Goal: Task Accomplishment & Management: Use online tool/utility

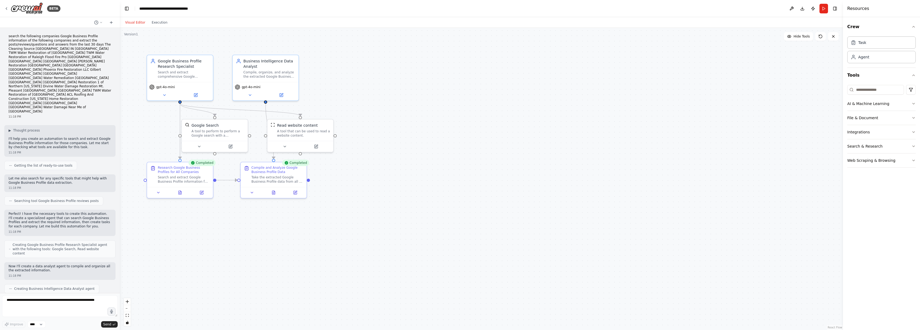
scroll to position [323, 0]
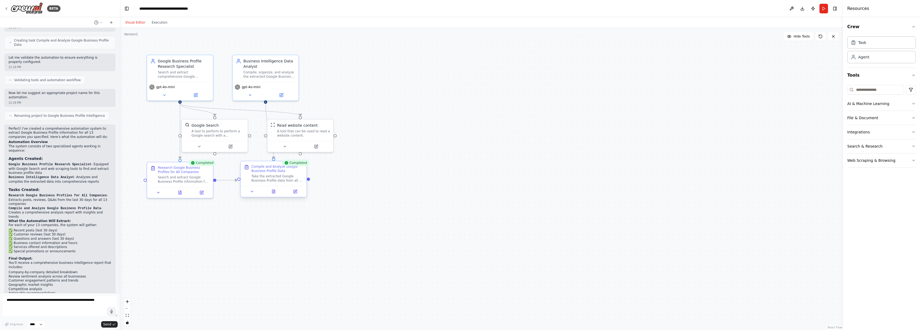
click at [259, 172] on div "Compile and Analyze Google Business Profile Data" at bounding box center [277, 168] width 52 height 9
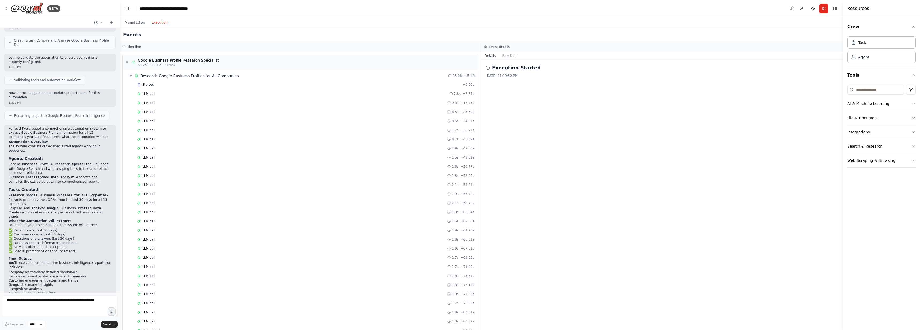
click at [166, 21] on button "Execution" at bounding box center [159, 22] width 22 height 6
click at [836, 10] on button "Toggle Right Sidebar" at bounding box center [834, 8] width 7 height 7
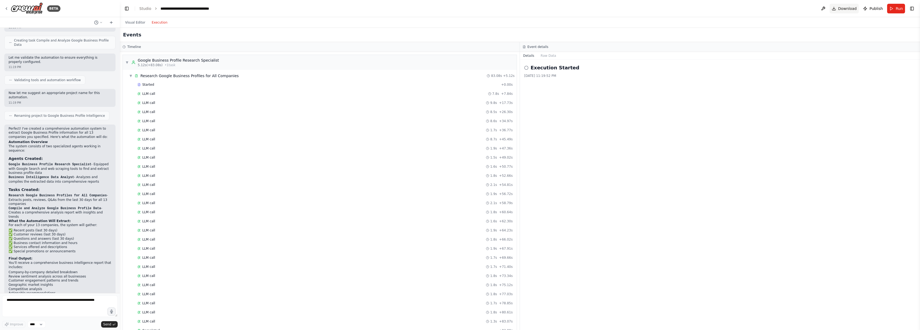
click at [853, 8] on span "Download" at bounding box center [847, 8] width 19 height 5
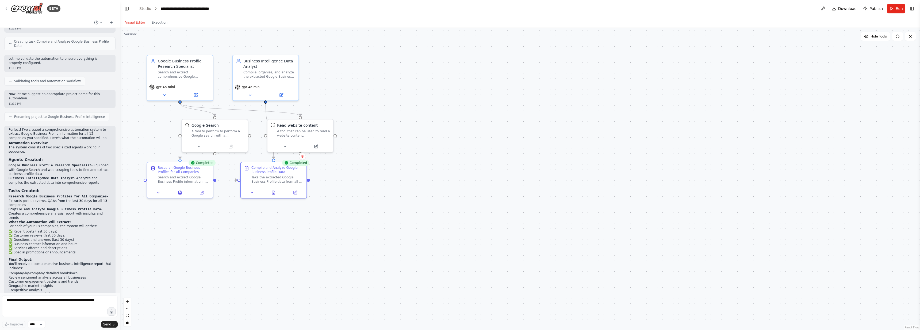
click at [139, 23] on button "Visual Editor" at bounding box center [135, 22] width 26 height 6
click at [187, 182] on div "Research Google Business Profiles for All Companies" at bounding box center [180, 173] width 66 height 25
click at [158, 191] on icon at bounding box center [158, 191] width 2 height 1
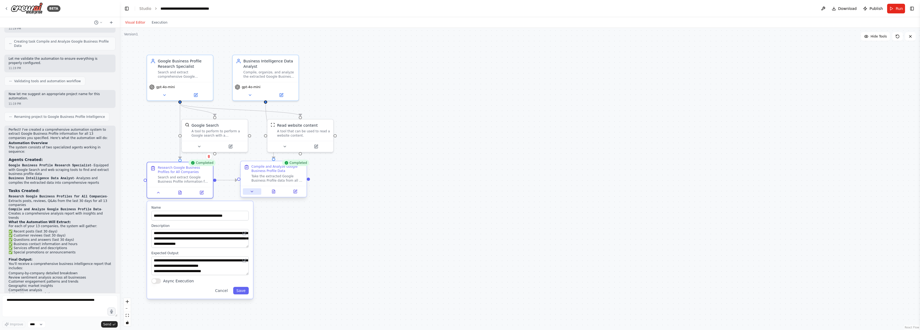
click at [252, 193] on icon at bounding box center [252, 191] width 4 height 4
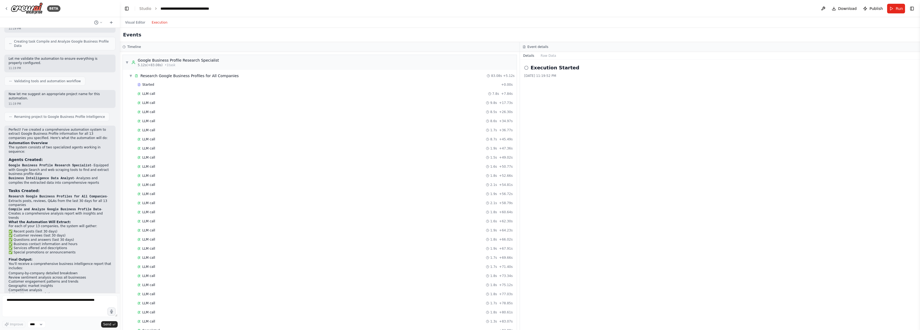
click at [159, 24] on button "Execution" at bounding box center [159, 22] width 22 height 6
click at [181, 283] on div "Started" at bounding box center [318, 284] width 362 height 4
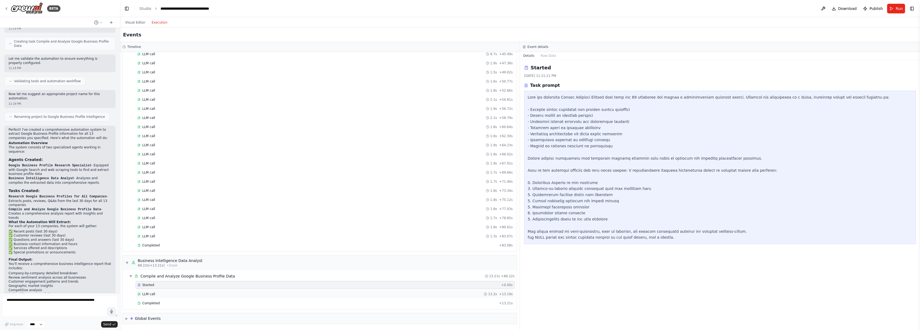
click at [180, 295] on div "LLM call 13.2s + 13.19s" at bounding box center [324, 294] width 375 height 4
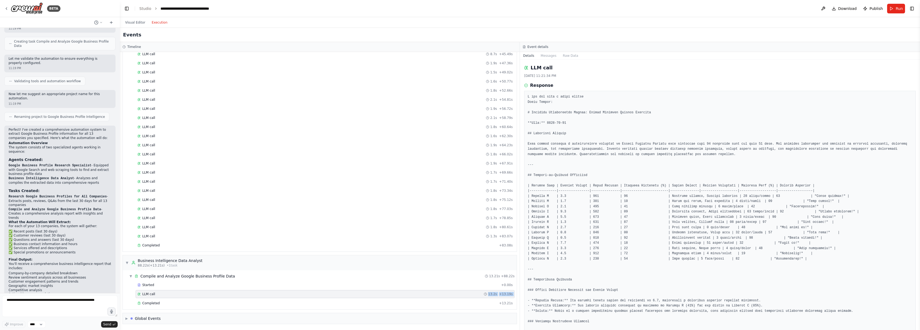
click at [203, 297] on div "Started + 0.00s LLM call 13.2s + 13.19s Completed + 13.21s" at bounding box center [322, 294] width 390 height 27
click at [198, 302] on div "Completed" at bounding box center [316, 303] width 359 height 4
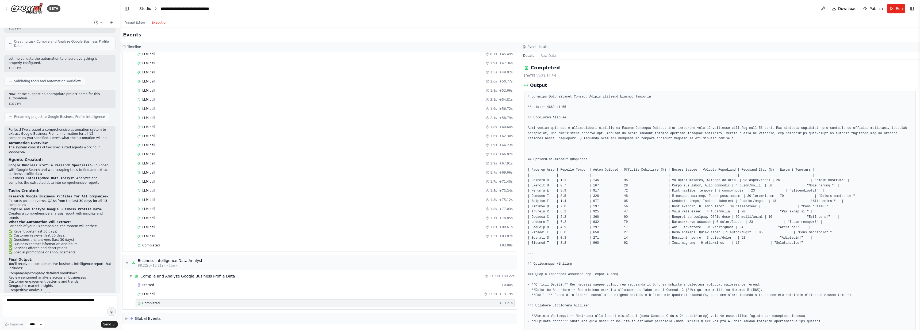
click at [147, 8] on link "Studio" at bounding box center [145, 8] width 12 height 4
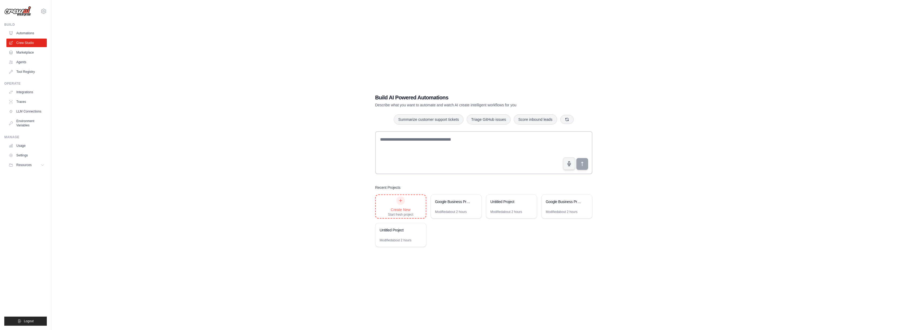
click at [397, 210] on div "Create New" at bounding box center [400, 209] width 25 height 5
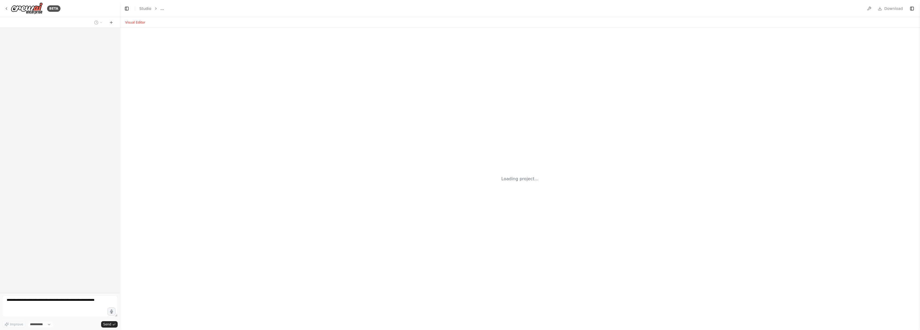
select select "****"
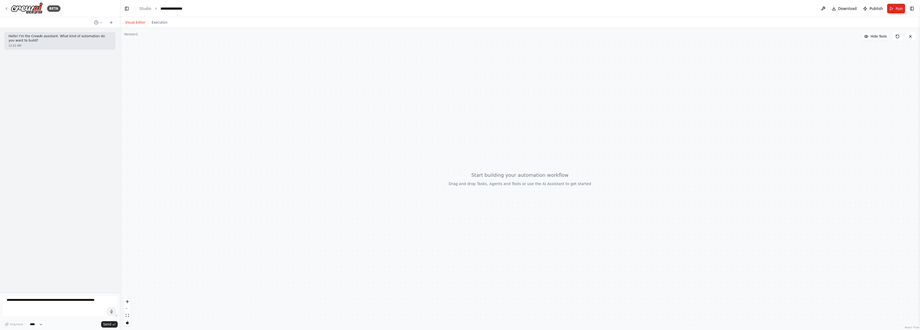
click at [876, 36] on span "Hide Tools" at bounding box center [879, 36] width 16 height 4
click at [876, 36] on span "Show Tools" at bounding box center [878, 36] width 18 height 4
click at [110, 22] on icon at bounding box center [111, 22] width 4 height 4
click at [162, 57] on div at bounding box center [520, 179] width 800 height 302
click at [158, 23] on button "Execution" at bounding box center [159, 22] width 22 height 6
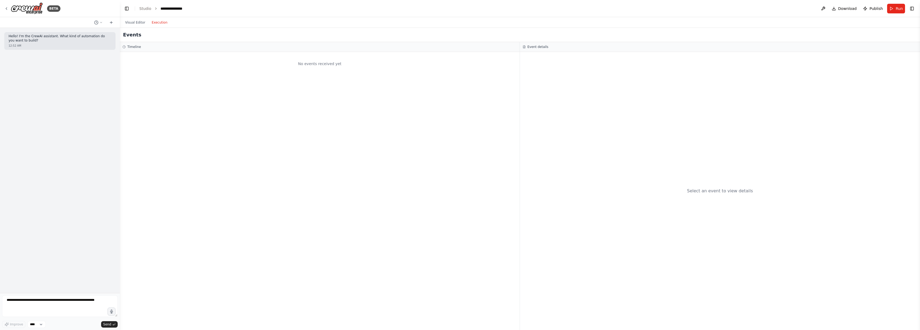
click at [150, 10] on ol "**********" at bounding box center [163, 8] width 49 height 5
click at [142, 8] on link "Studio" at bounding box center [145, 8] width 12 height 4
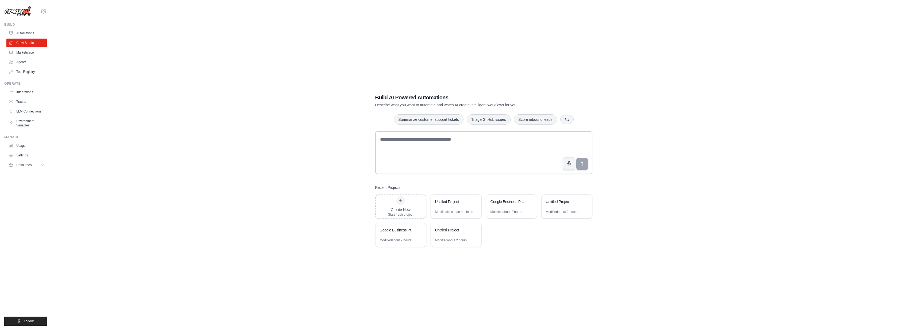
click at [23, 66] on ul "Automations Crew Studio Marketplace Agents Tool Registry" at bounding box center [26, 52] width 40 height 47
click at [20, 63] on link "Agents" at bounding box center [27, 62] width 40 height 9
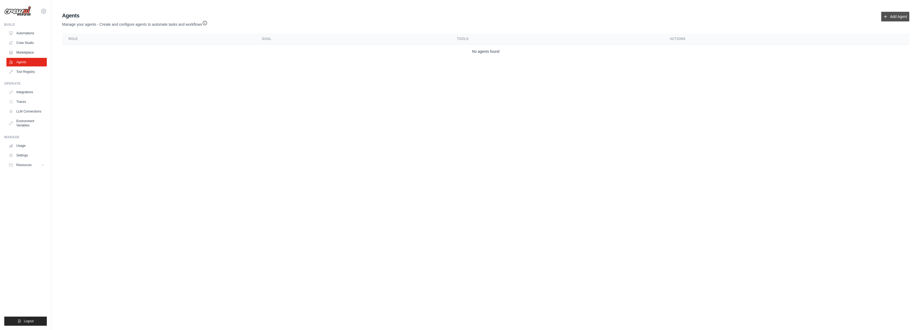
click at [887, 17] on icon at bounding box center [885, 16] width 4 height 4
click at [887, 15] on icon at bounding box center [885, 16] width 4 height 4
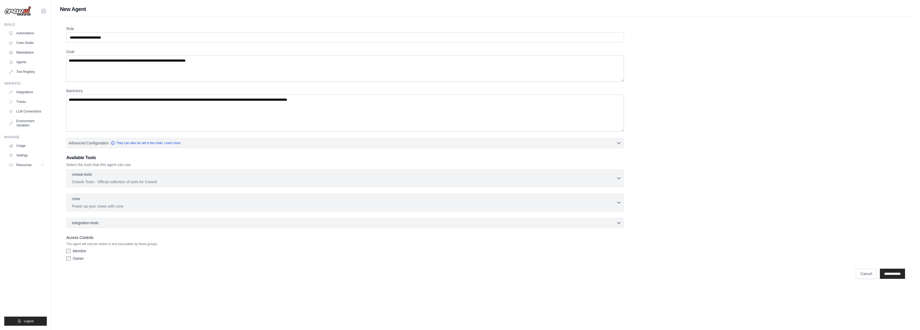
click at [106, 178] on div "crewai-tools 0 selected" at bounding box center [344, 174] width 544 height 6
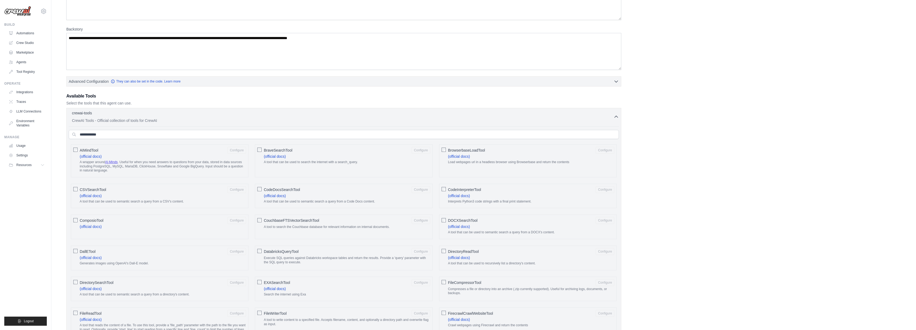
scroll to position [63, 0]
click at [446, 147] on div "BrowserbaseLoadTool Configure (official docs) Load webpages url in a headless b…" at bounding box center [528, 159] width 178 height 33
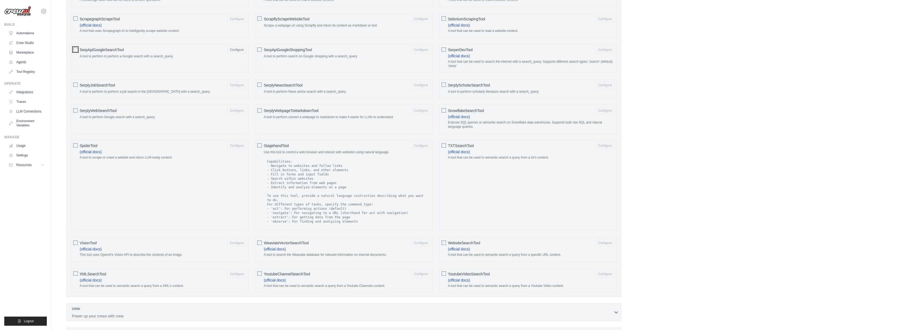
scroll to position [712, 0]
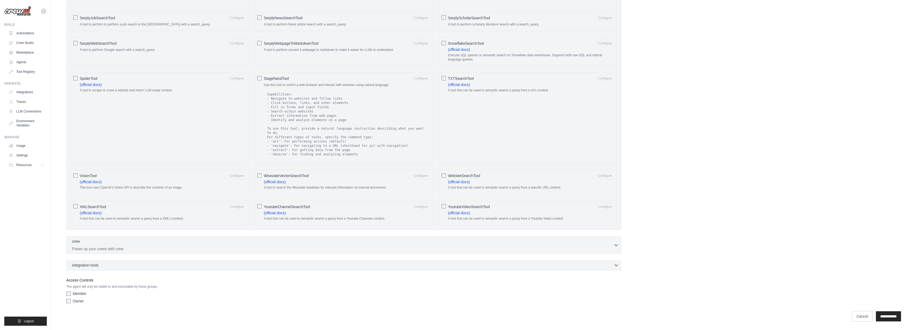
click at [119, 264] on div "integration-tools 0 selected" at bounding box center [345, 264] width 547 height 5
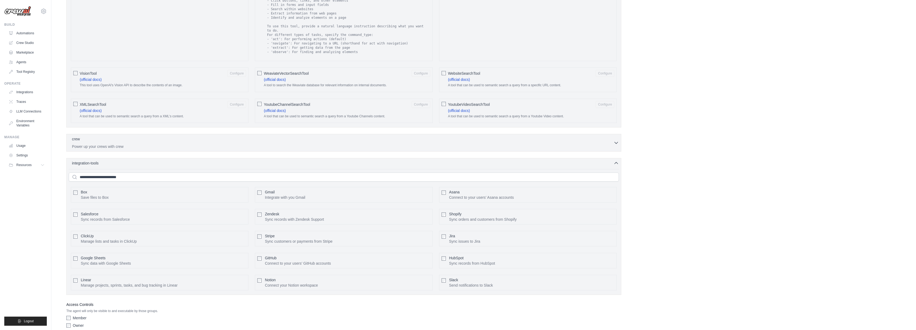
scroll to position [817, 0]
click at [79, 254] on div "Google Sheets Sync data with Google Sheets Configure" at bounding box center [160, 258] width 178 height 16
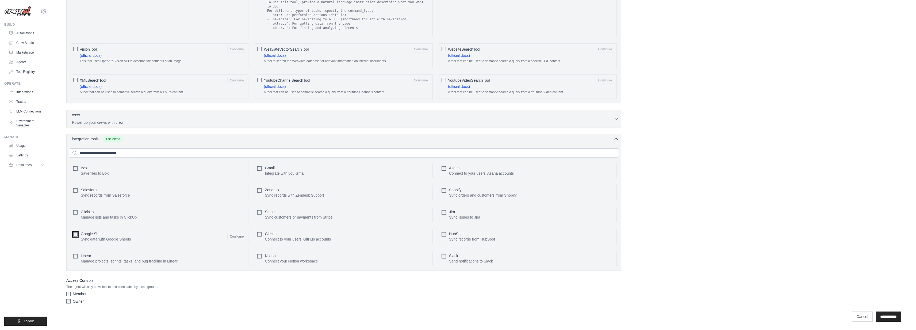
scroll to position [839, 0]
click at [150, 120] on p "Power up your crews with crew" at bounding box center [343, 121] width 542 height 5
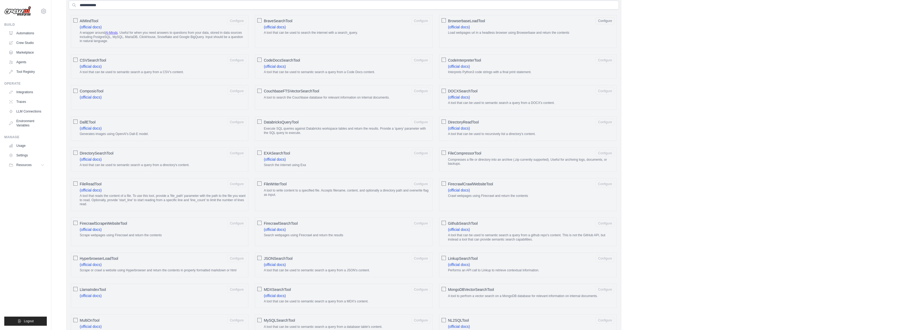
scroll to position [241, 0]
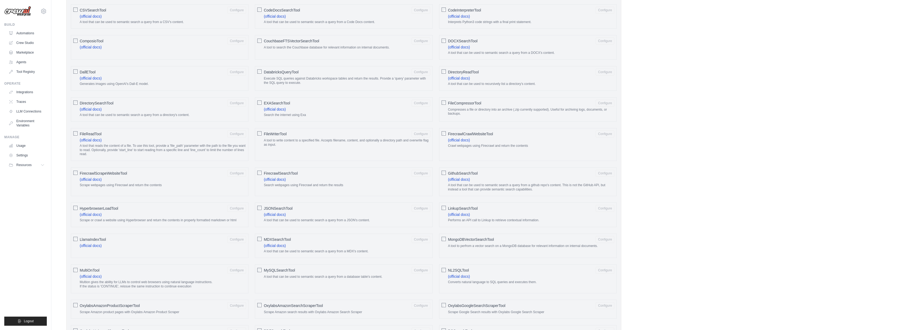
click at [292, 173] on span "FirecrawlSearchTool" at bounding box center [281, 172] width 34 height 5
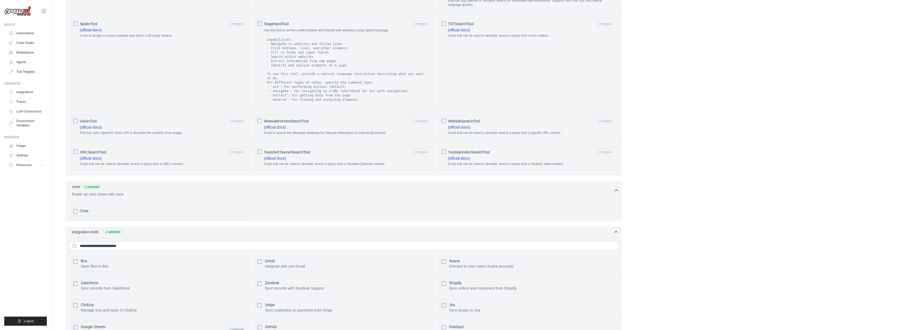
scroll to position [860, 0]
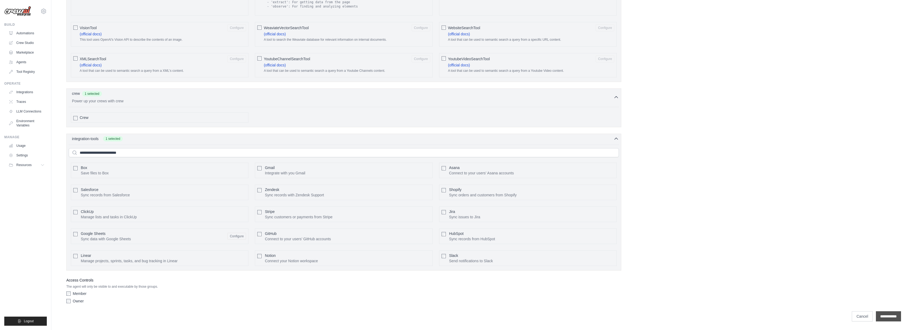
click at [891, 315] on input "**********" at bounding box center [888, 316] width 25 height 10
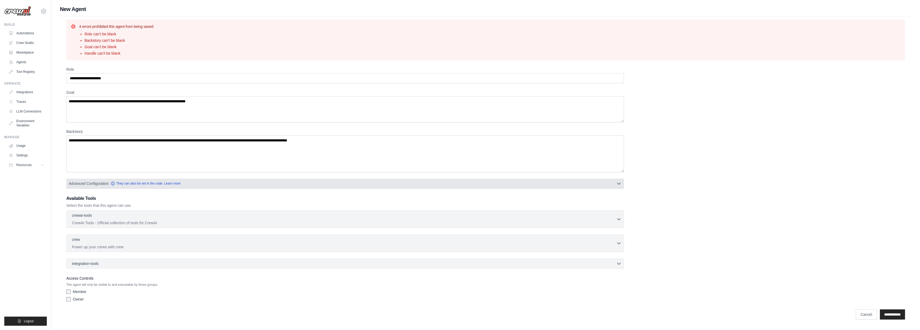
click at [200, 179] on button "Advanced Configuration They can also be set in the code. Learn more" at bounding box center [345, 183] width 557 height 10
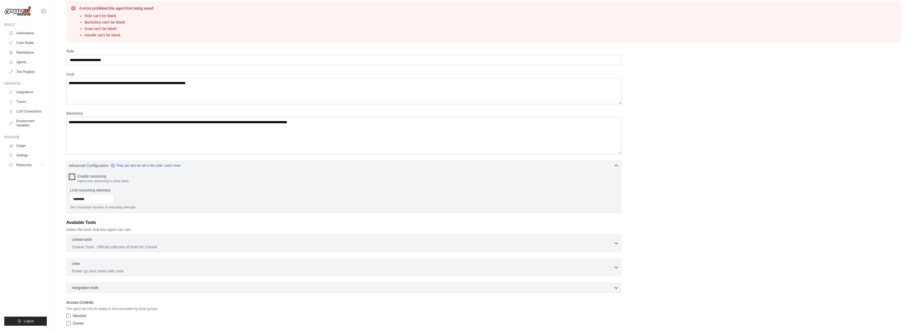
scroll to position [40, 0]
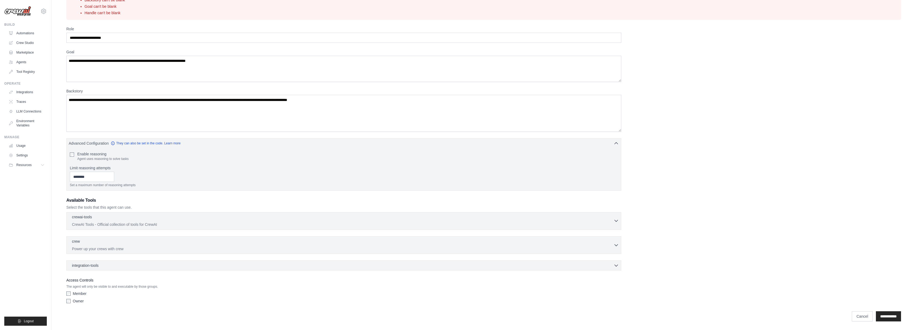
click at [134, 221] on p "CrewAI Tools - Official collection of tools for CrewAI" at bounding box center [343, 223] width 542 height 5
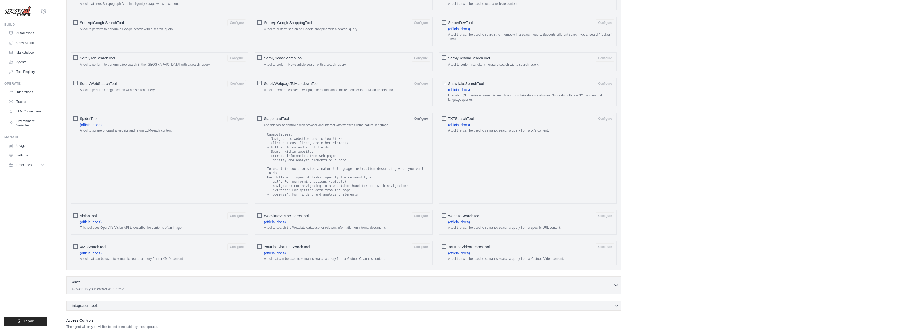
scroll to position [795, 0]
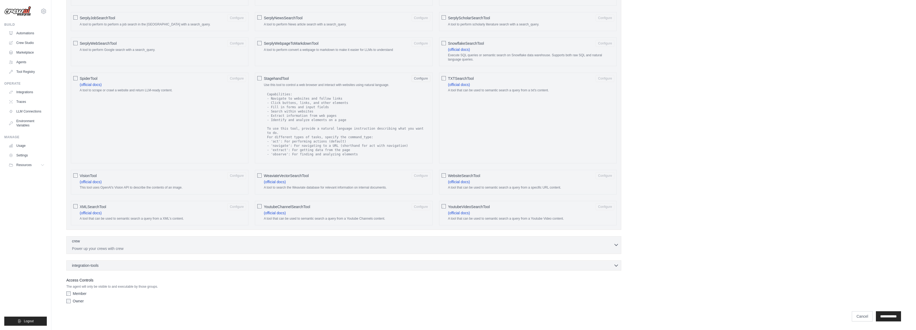
click at [181, 248] on p "Power up your crews with crew" at bounding box center [343, 248] width 542 height 5
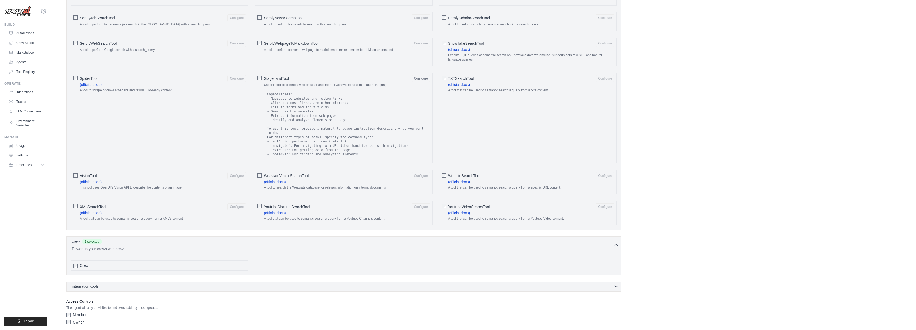
click at [86, 288] on span "integration-tools" at bounding box center [85, 285] width 27 height 5
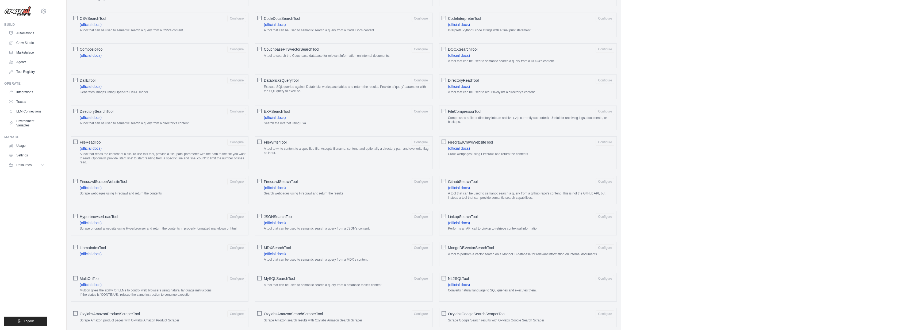
scroll to position [308, 0]
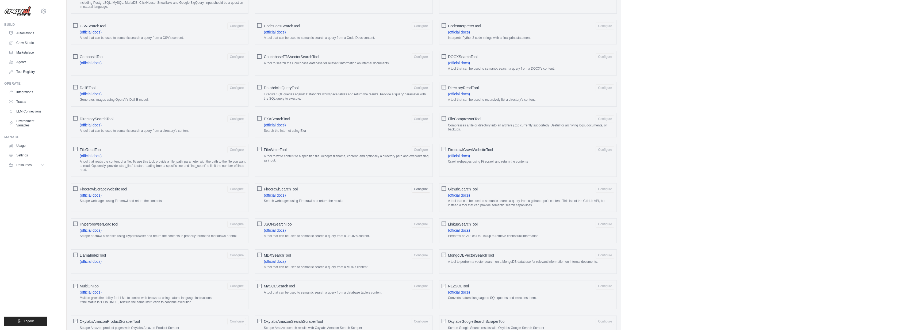
click at [106, 189] on span "FirecrawlScrapeWebsiteTool" at bounding box center [103, 188] width 47 height 5
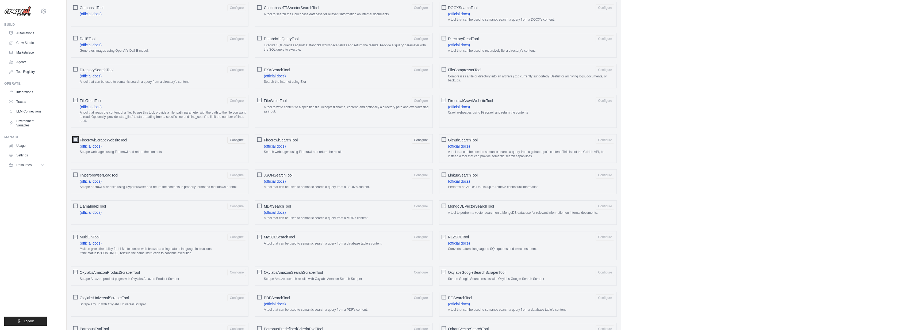
scroll to position [540, 0]
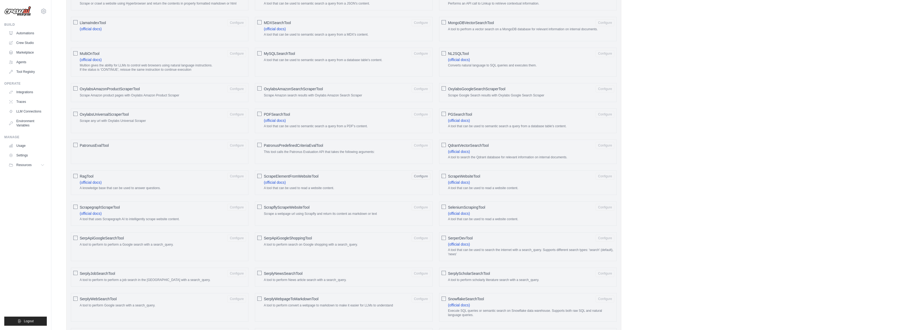
click at [98, 238] on span "SerpApiGoogleSearchTool" at bounding box center [102, 237] width 44 height 5
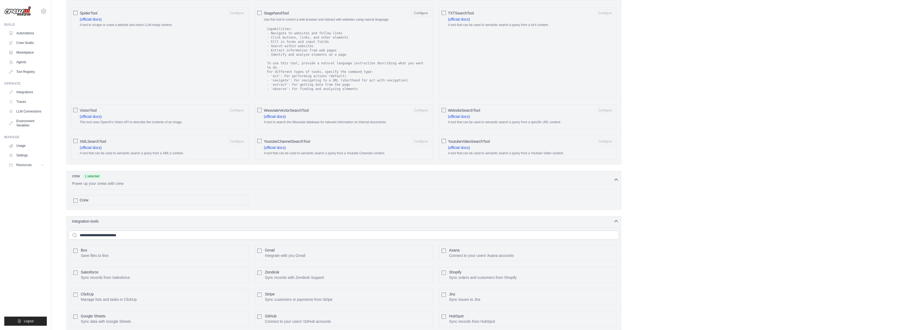
scroll to position [943, 0]
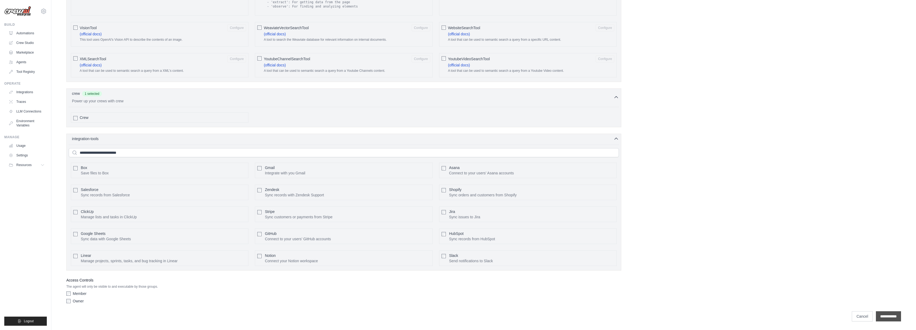
click at [886, 315] on input "**********" at bounding box center [888, 316] width 25 height 10
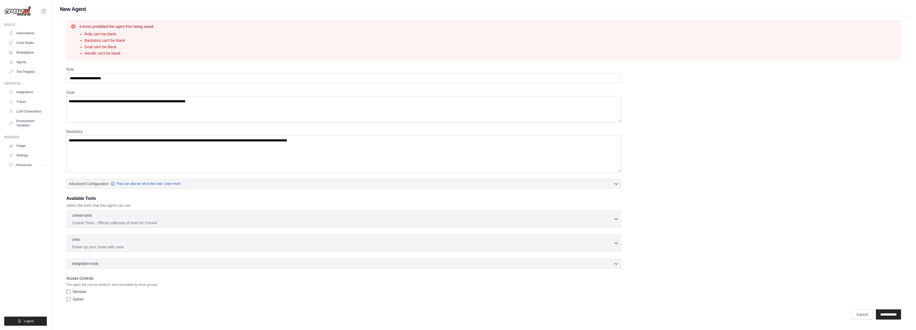
scroll to position [0, 0]
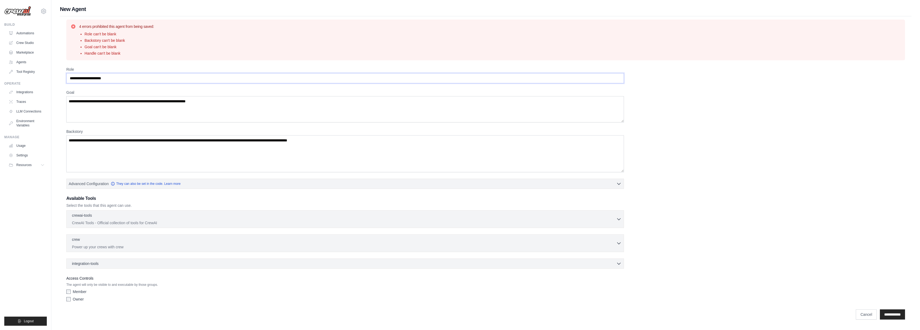
click at [536, 77] on input "Role" at bounding box center [345, 78] width 558 height 10
click at [467, 82] on input "Role" at bounding box center [345, 78] width 558 height 10
type input "**********"
click at [435, 113] on textarea "Goal" at bounding box center [345, 109] width 558 height 26
type textarea "**********"
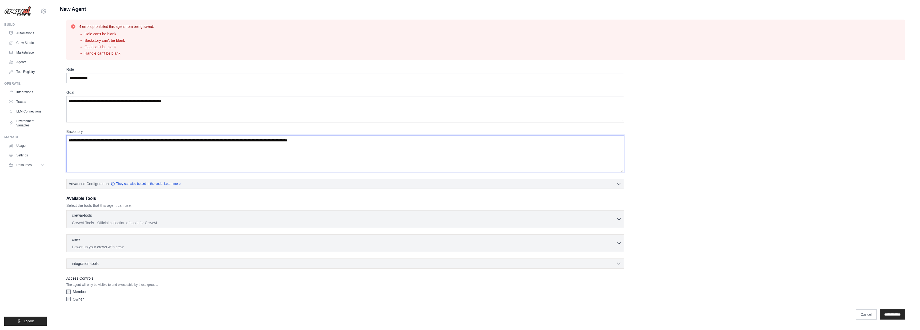
click at [381, 149] on textarea "Backstory" at bounding box center [345, 153] width 558 height 37
type textarea "**********"
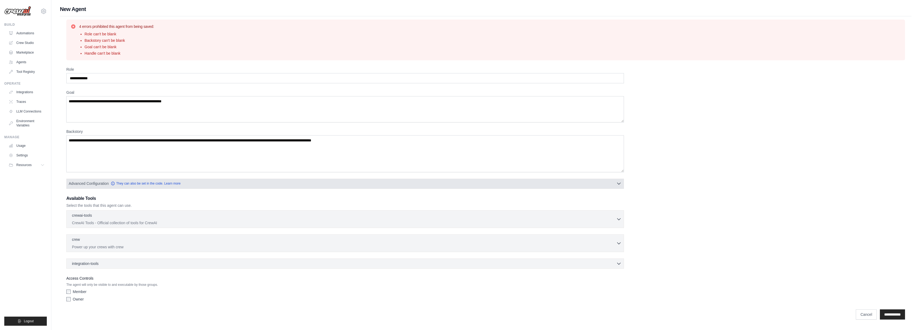
click at [256, 185] on button "Advanced Configuration They can also be set in the code. Learn more" at bounding box center [345, 183] width 557 height 10
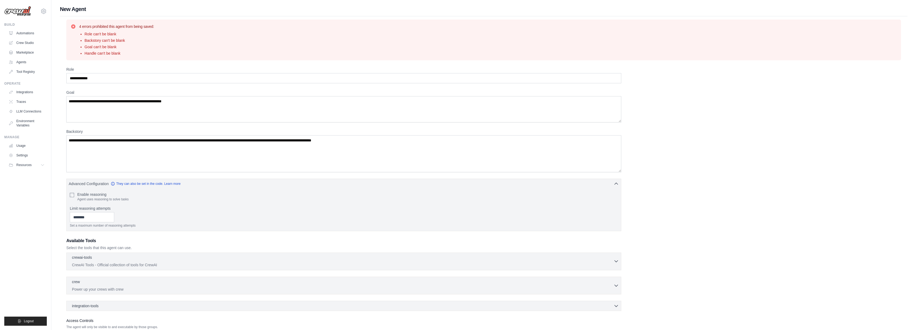
click at [147, 265] on p "CrewAI Tools - Official collection of tools for CrewAI" at bounding box center [343, 264] width 542 height 5
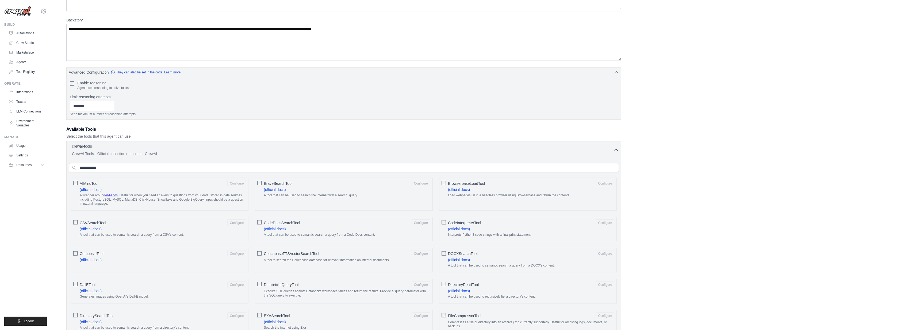
scroll to position [250, 0]
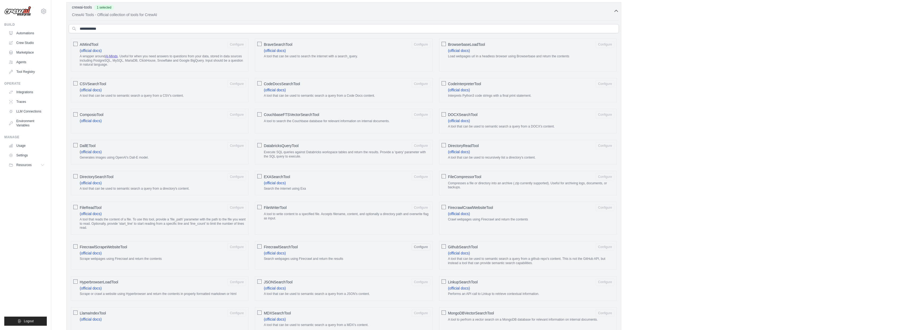
click at [80, 245] on span "FirecrawlScrapeWebsiteTool" at bounding box center [103, 246] width 47 height 5
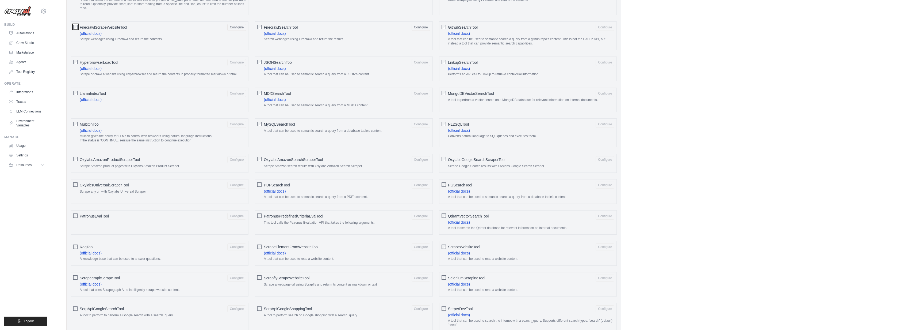
scroll to position [540, 0]
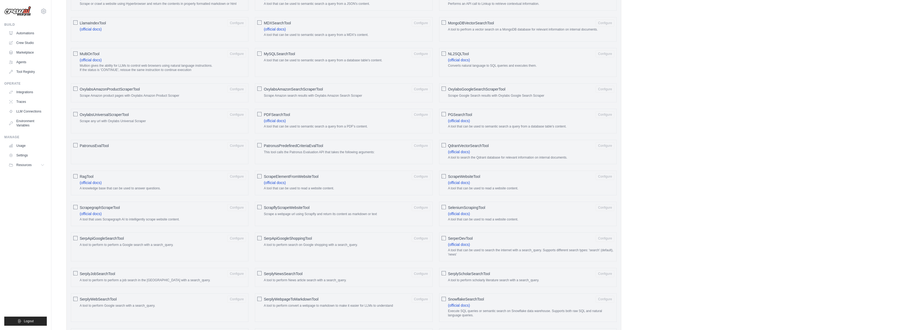
click at [98, 237] on span "SerpApiGoogleSearchTool" at bounding box center [102, 237] width 44 height 5
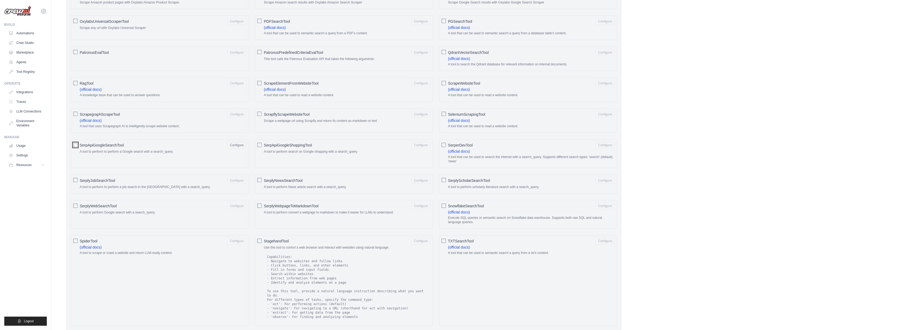
scroll to position [718, 0]
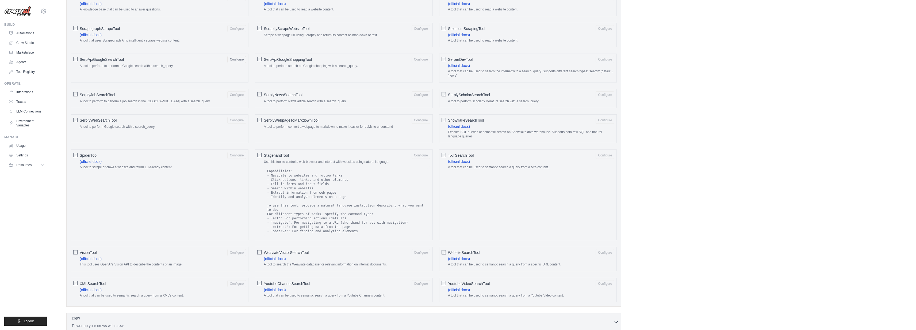
click at [270, 155] on span "StagehandTool" at bounding box center [276, 154] width 25 height 5
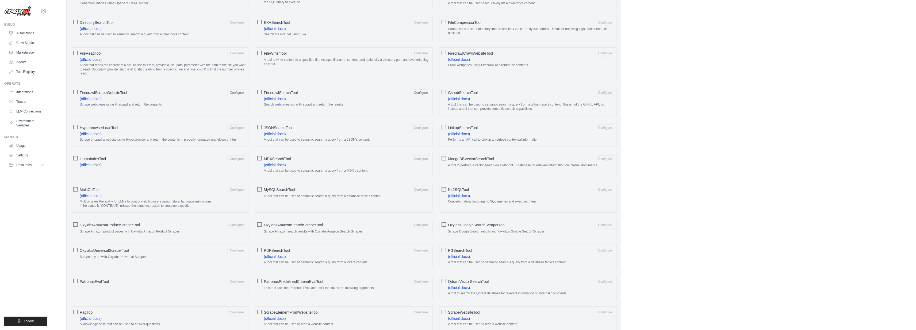
scroll to position [218, 0]
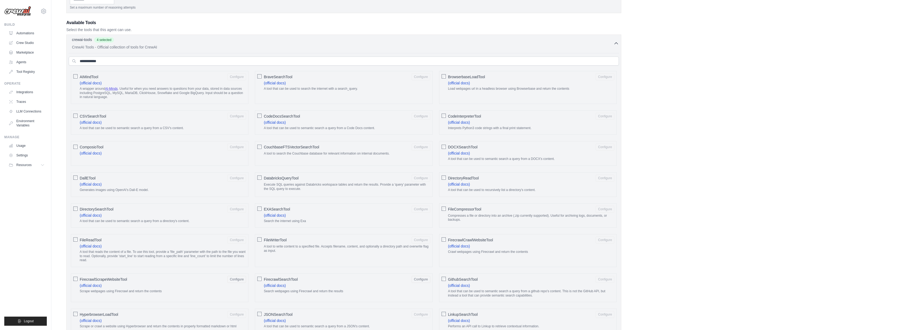
click at [475, 78] on span "BrowserbaseLoadTool" at bounding box center [466, 76] width 37 height 5
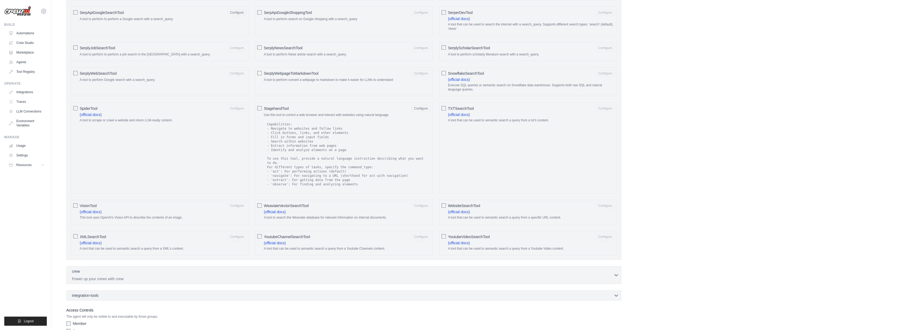
scroll to position [795, 0]
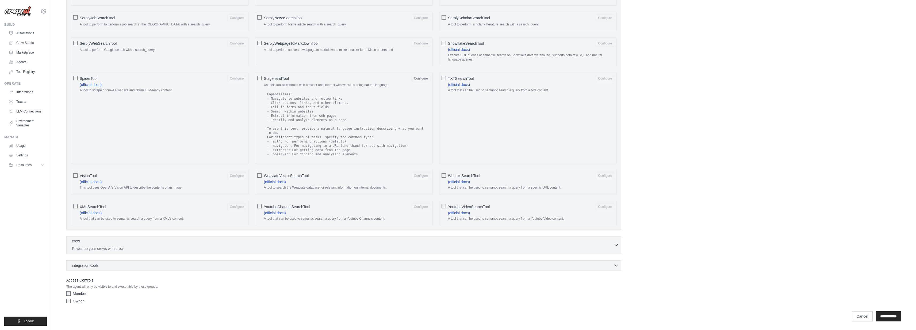
click at [500, 246] on p "Power up your crews with crew" at bounding box center [343, 248] width 542 height 5
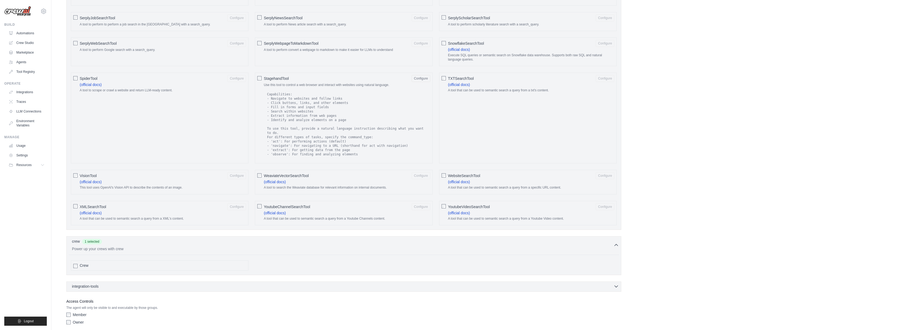
click at [85, 286] on span "integration-tools" at bounding box center [85, 285] width 27 height 5
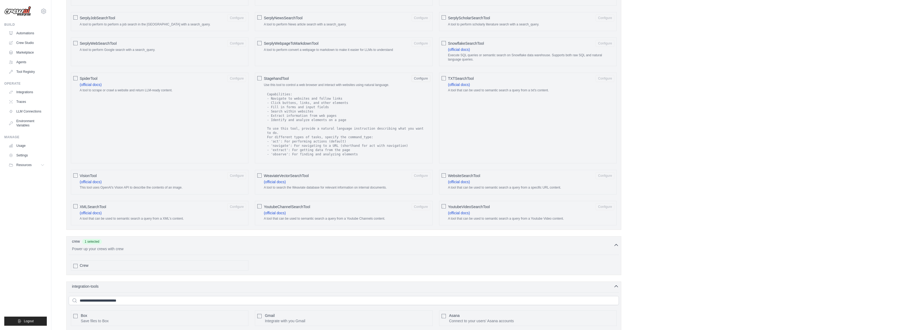
click at [85, 285] on span "integration-tools" at bounding box center [85, 285] width 27 height 5
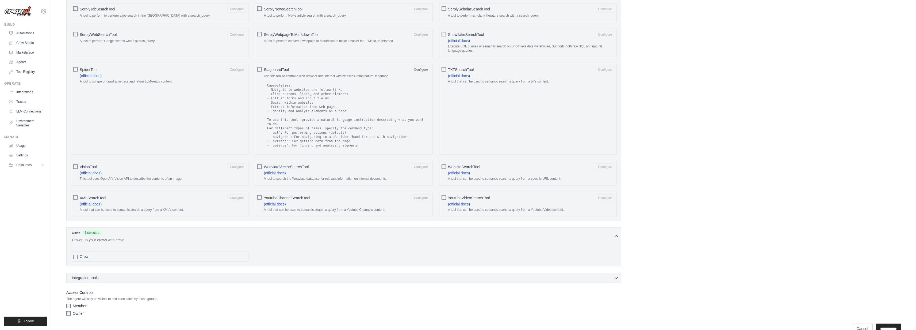
scroll to position [816, 0]
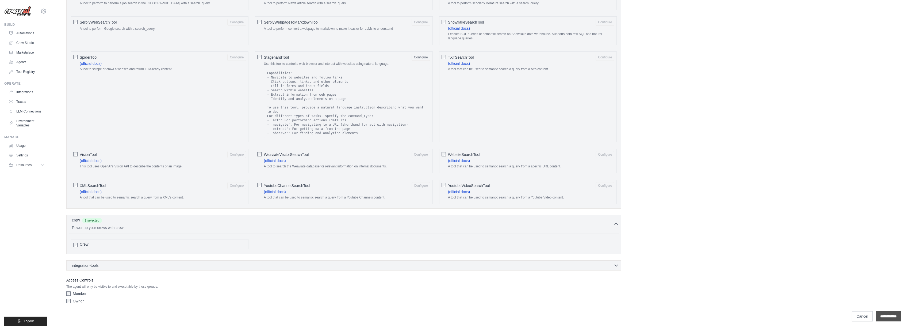
click at [886, 316] on input "**********" at bounding box center [888, 316] width 25 height 10
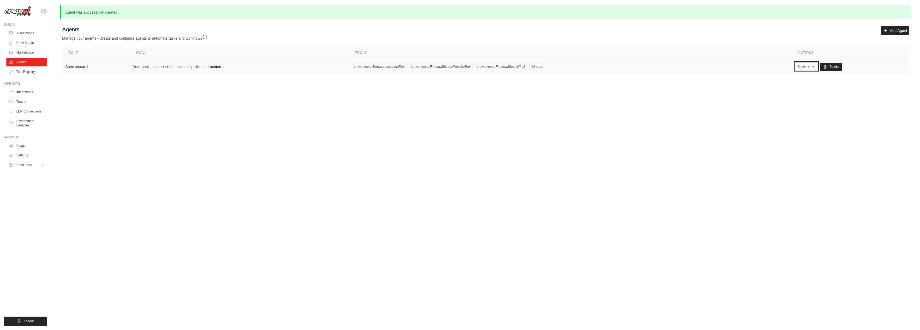
click at [808, 67] on button "Options" at bounding box center [806, 66] width 23 height 8
click at [793, 79] on link "Show" at bounding box center [798, 79] width 39 height 10
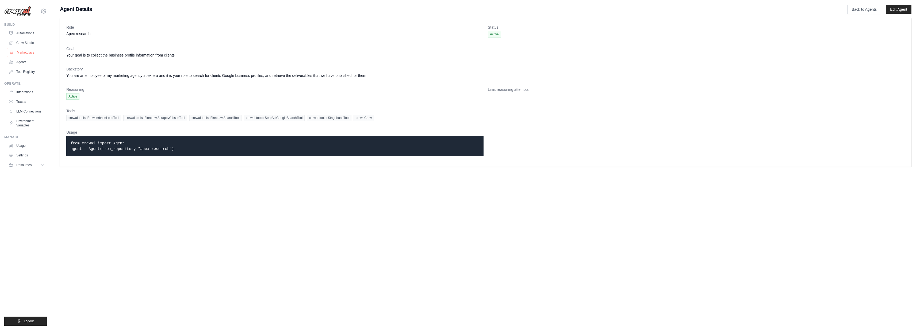
click at [24, 54] on link "Marketplace" at bounding box center [27, 52] width 40 height 9
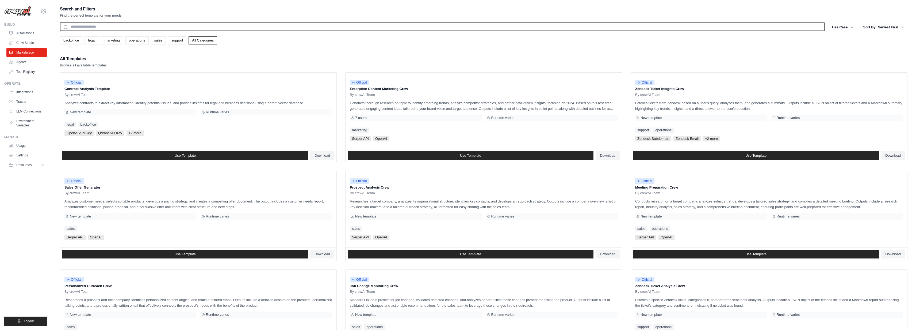
click at [108, 27] on input "text" at bounding box center [442, 26] width 765 height 9
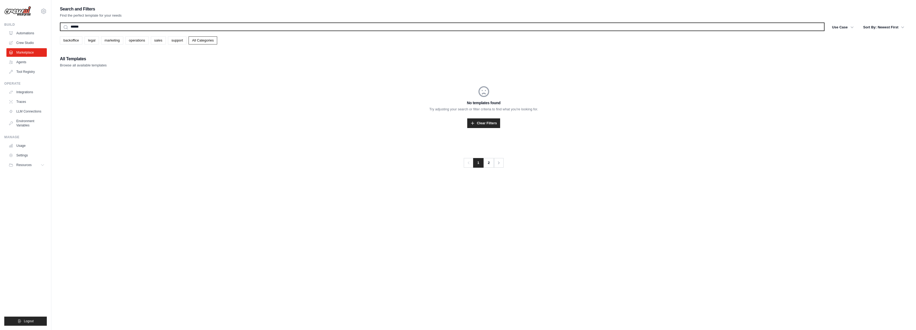
type input "******"
click at [60, 31] on button "Search" at bounding box center [60, 31] width 0 height 0
click at [114, 26] on input "******" at bounding box center [442, 26] width 765 height 9
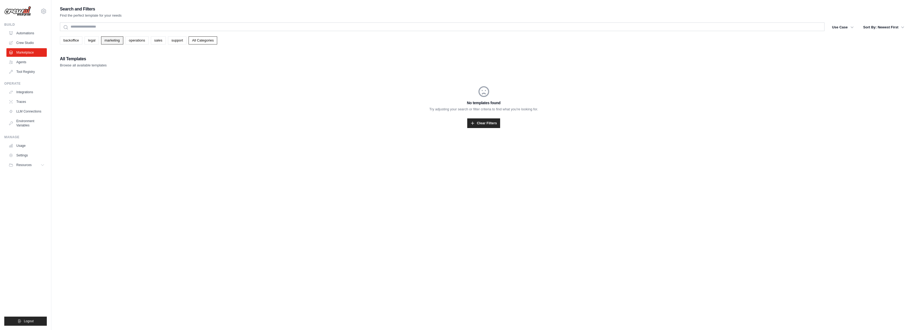
click at [101, 41] on link "marketing" at bounding box center [112, 40] width 22 height 8
click at [495, 124] on link "Clear Filters" at bounding box center [483, 123] width 33 height 10
click at [19, 62] on link "Agents" at bounding box center [27, 62] width 40 height 9
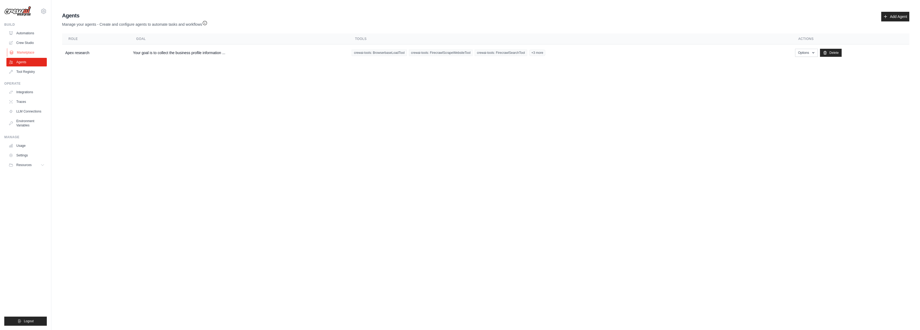
click at [25, 51] on link "Marketplace" at bounding box center [27, 52] width 40 height 9
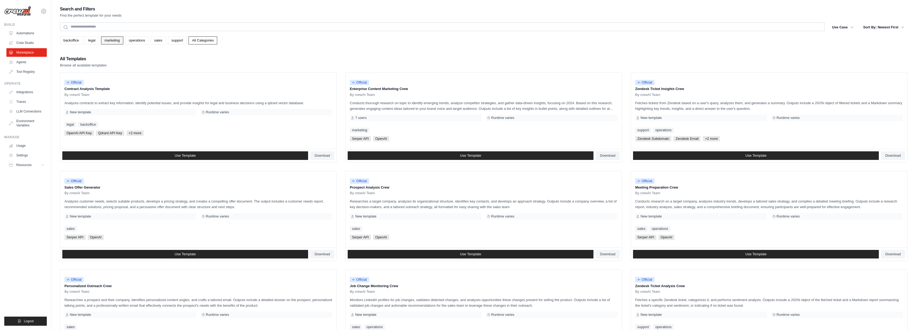
click at [113, 40] on link "marketing" at bounding box center [112, 40] width 22 height 8
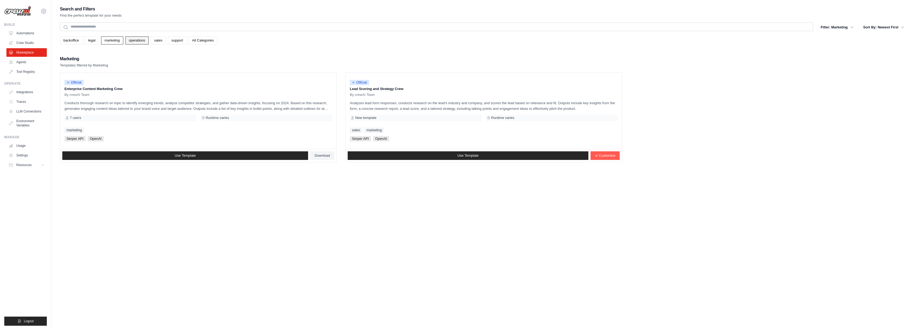
click at [138, 42] on link "operations" at bounding box center [136, 40] width 23 height 8
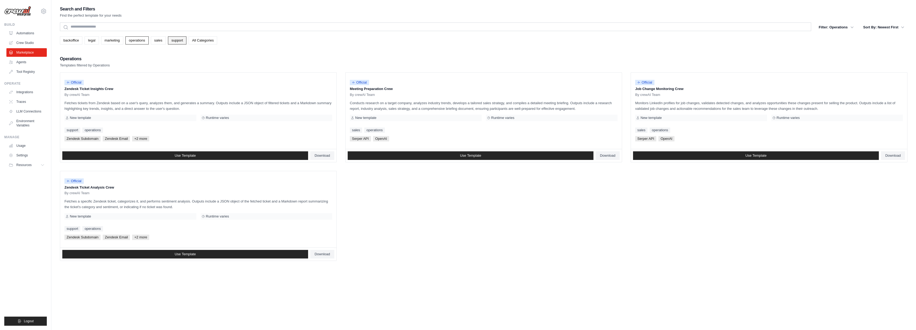
click at [182, 39] on link "support" at bounding box center [177, 40] width 18 height 8
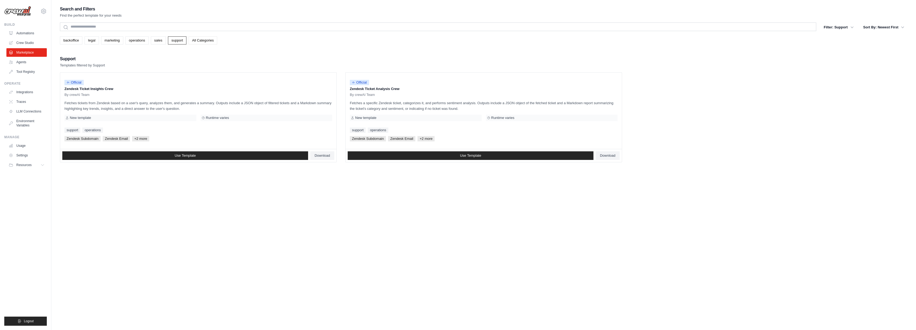
click at [207, 40] on link "All Categories" at bounding box center [203, 40] width 29 height 8
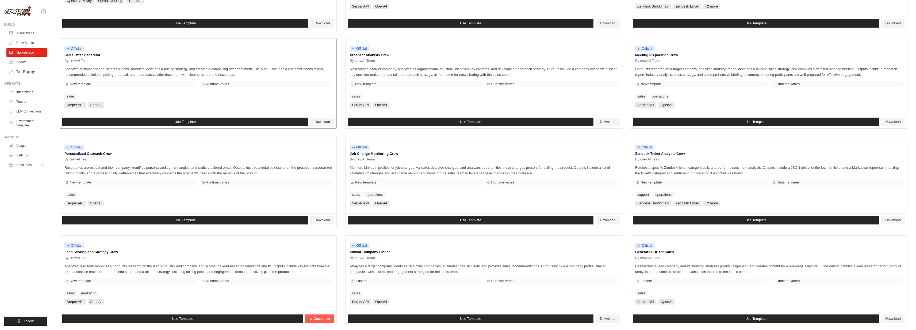
scroll to position [166, 0]
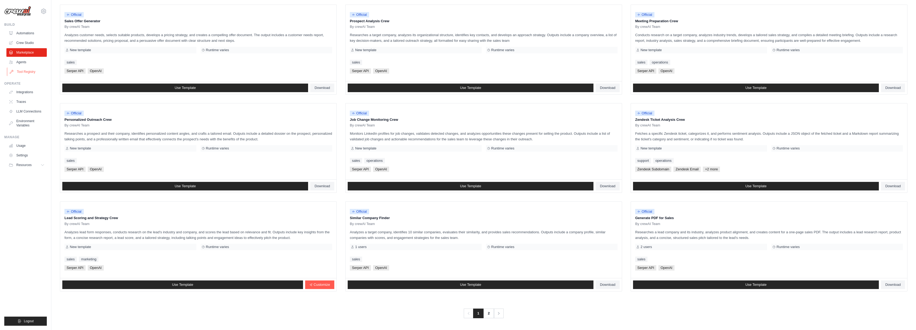
click at [24, 71] on link "Tool Registry" at bounding box center [27, 71] width 40 height 9
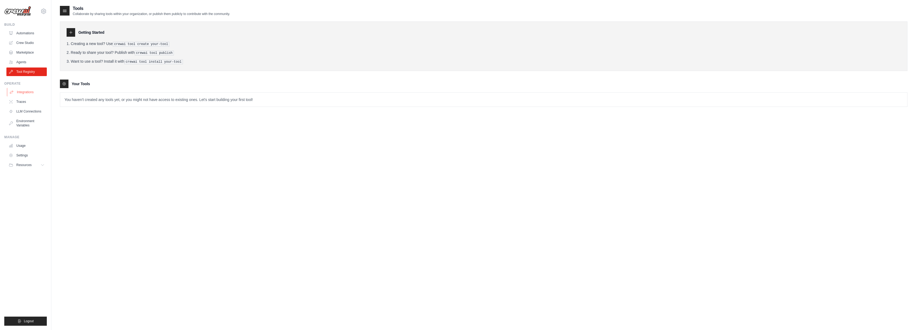
click at [31, 91] on link "Integrations" at bounding box center [27, 92] width 40 height 9
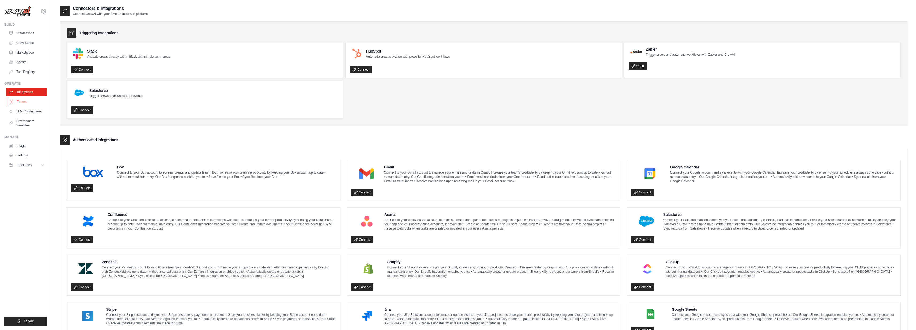
click at [24, 102] on link "Traces" at bounding box center [27, 101] width 40 height 9
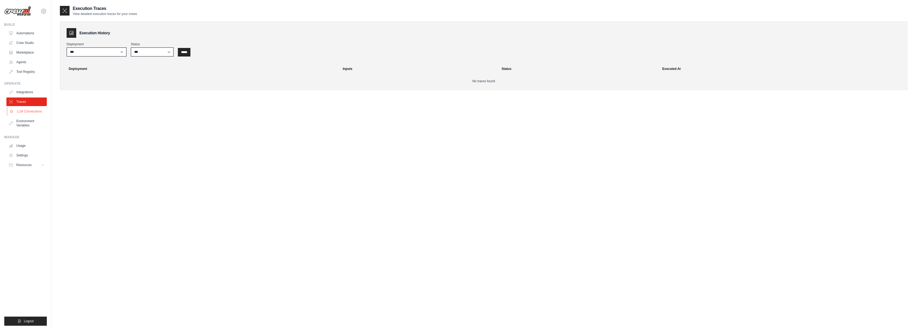
click at [26, 110] on link "LLM Connections" at bounding box center [27, 111] width 40 height 9
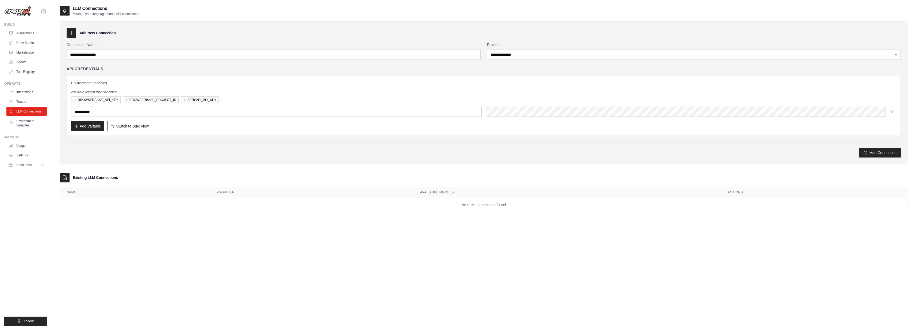
click at [68, 177] on div at bounding box center [65, 178] width 10 height 10
click at [85, 177] on h3 "Existing LLM Connections" at bounding box center [95, 177] width 45 height 5
click at [403, 55] on input "Connection Name" at bounding box center [274, 54] width 414 height 10
click at [503, 53] on select "**********" at bounding box center [694, 54] width 414 height 10
select select "******"
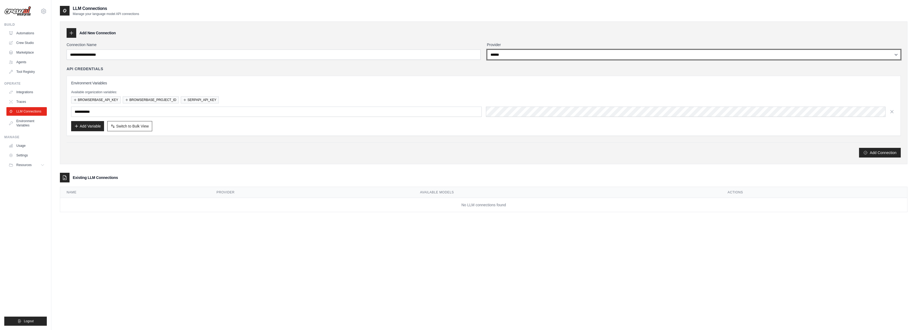
click at [487, 49] on select "**********" at bounding box center [694, 54] width 414 height 10
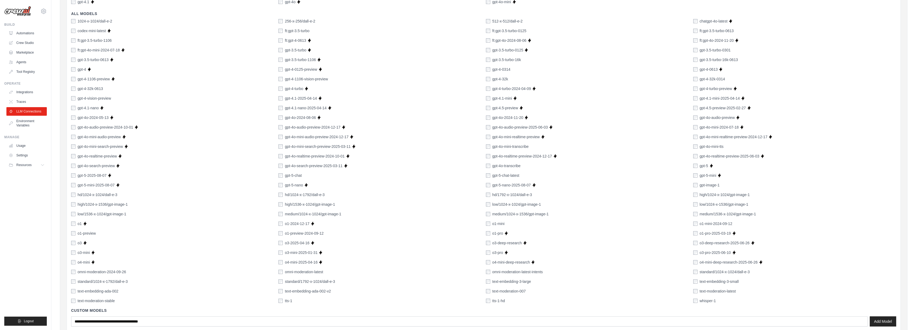
scroll to position [262, 0]
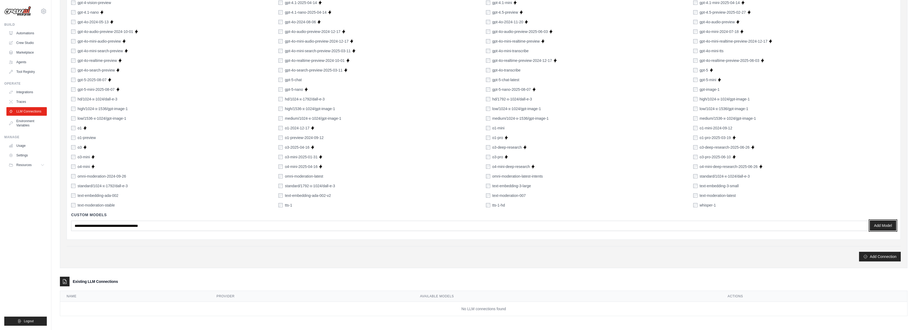
click at [890, 225] on button "Add Model" at bounding box center [883, 225] width 26 height 10
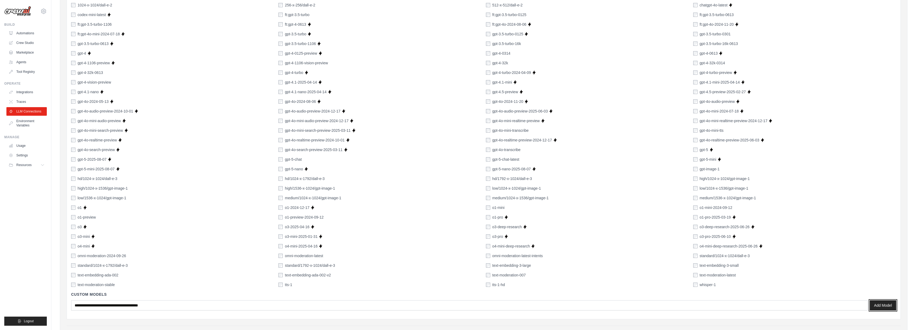
scroll to position [239, 0]
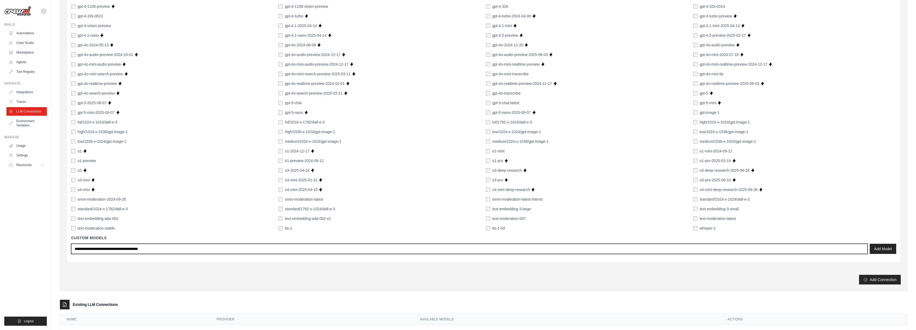
click at [514, 252] on input "text" at bounding box center [469, 248] width 797 height 10
type input "***"
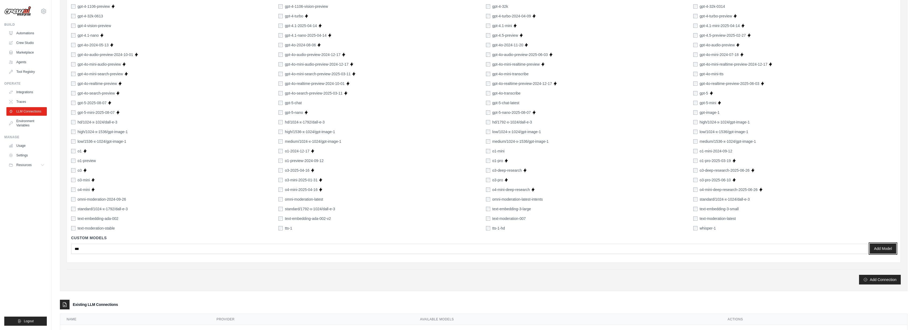
click at [885, 247] on button "Add Model" at bounding box center [883, 248] width 26 height 10
click at [879, 284] on button "Add Connection" at bounding box center [880, 285] width 42 height 10
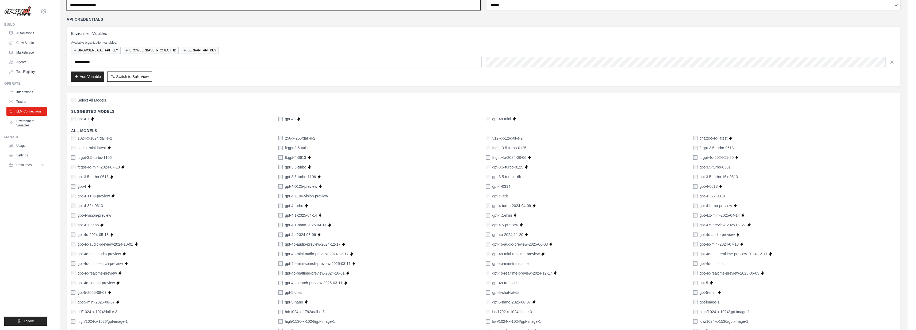
click at [401, 4] on input "Connection Name" at bounding box center [274, 5] width 414 height 10
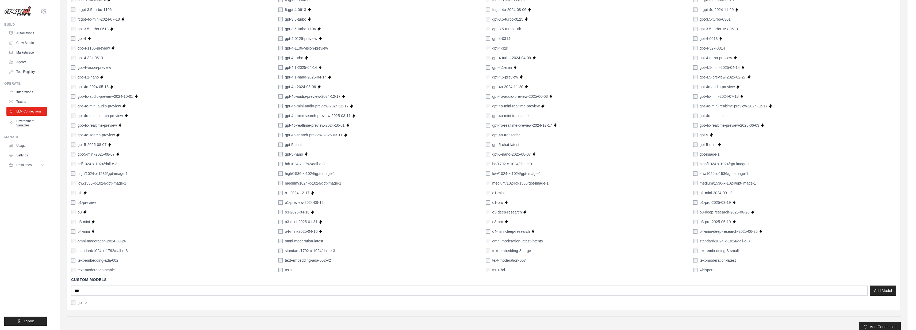
scroll to position [267, 0]
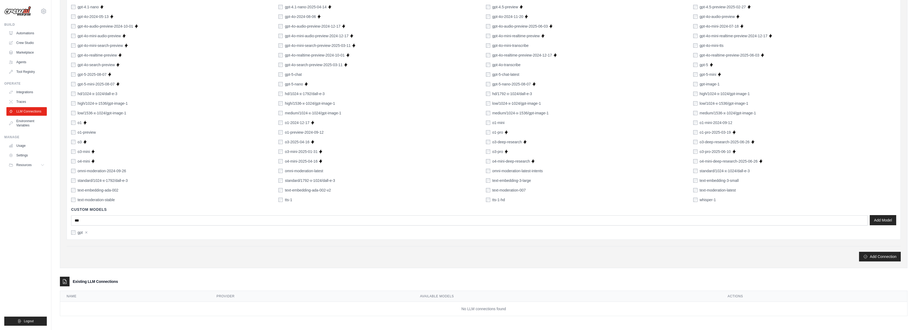
type input "***"
click at [879, 224] on button "Add Model" at bounding box center [883, 220] width 26 height 10
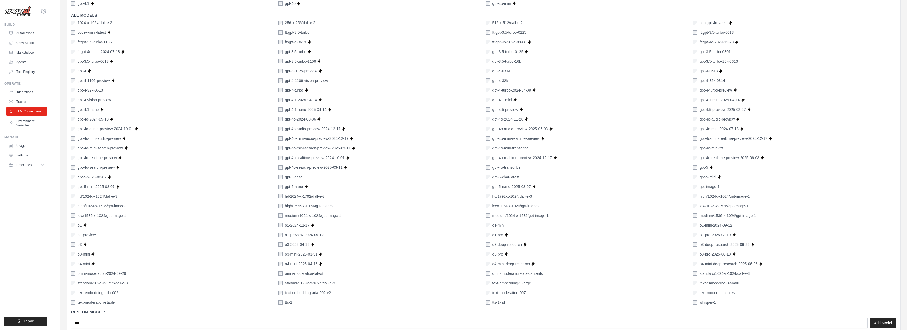
scroll to position [0, 0]
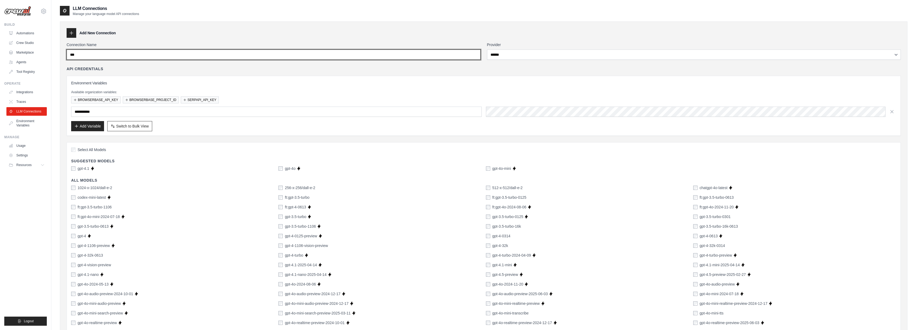
click at [400, 56] on input "***" at bounding box center [274, 54] width 414 height 10
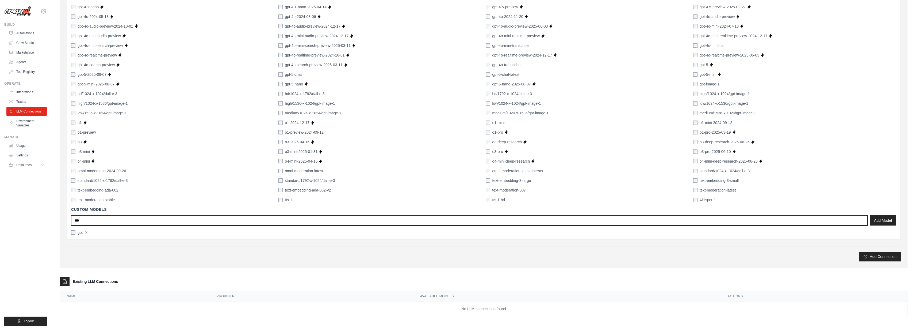
click at [137, 221] on input "***" at bounding box center [469, 220] width 797 height 10
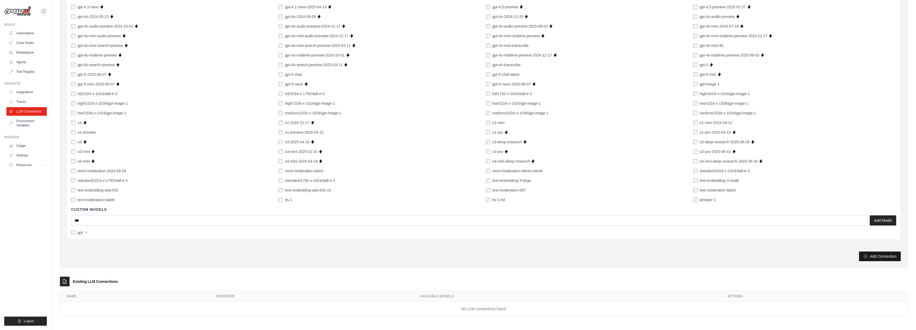
click at [880, 257] on button "Add Connection" at bounding box center [880, 256] width 42 height 10
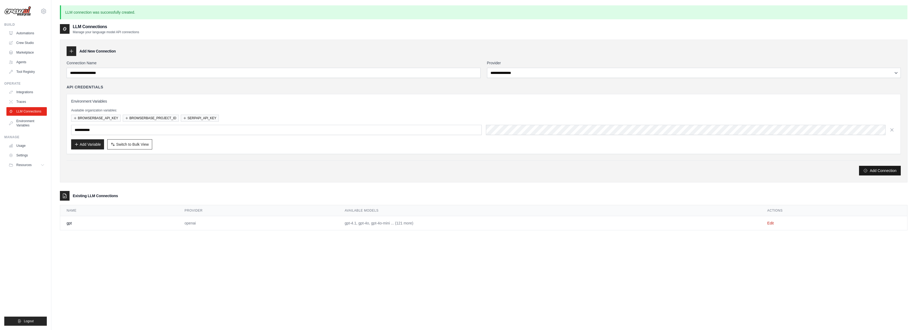
click at [890, 172] on button "Add Connection" at bounding box center [880, 171] width 42 height 10
click at [521, 75] on select "**********" at bounding box center [694, 73] width 414 height 10
select select "******"
click at [487, 68] on select "**********" at bounding box center [694, 73] width 414 height 10
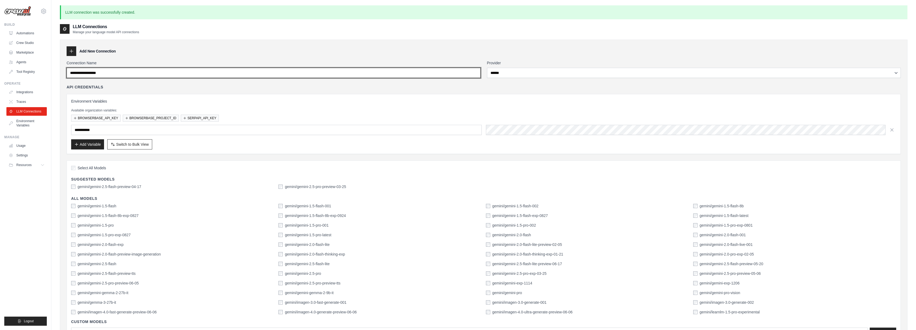
click at [125, 75] on input "Connection Name" at bounding box center [274, 73] width 414 height 10
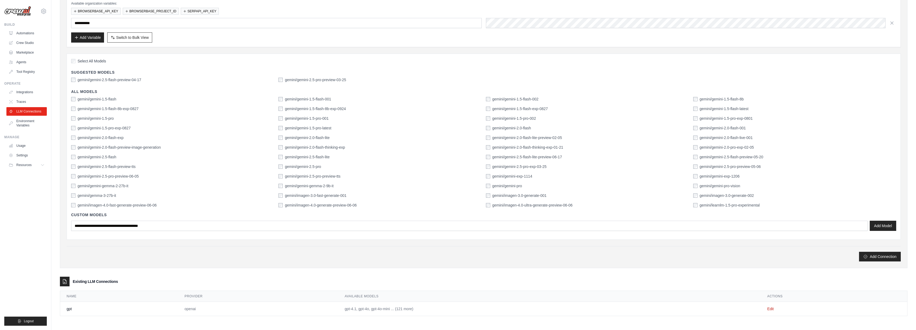
type input "***"
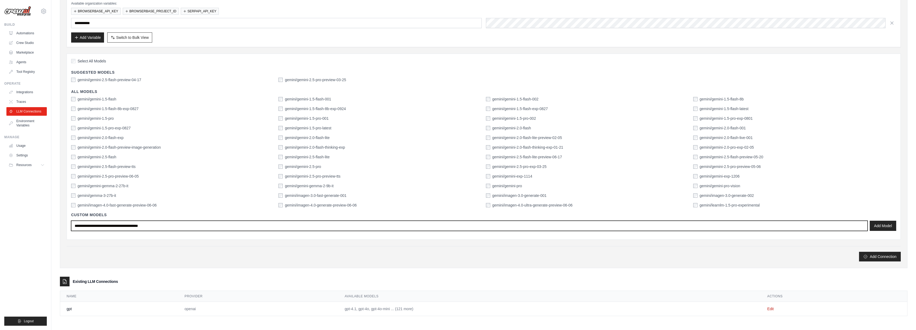
click at [123, 226] on input "text" at bounding box center [469, 225] width 797 height 10
type input "***"
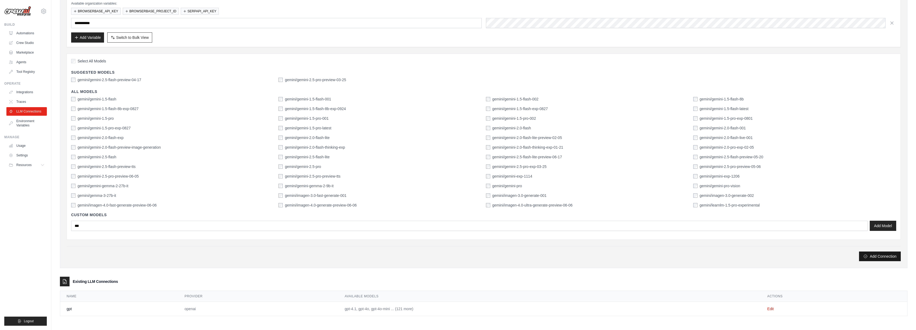
click at [882, 253] on button "Add Connection" at bounding box center [880, 256] width 42 height 10
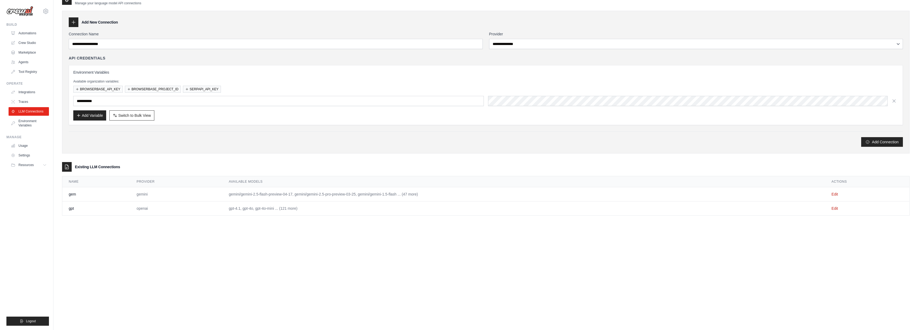
scroll to position [0, 0]
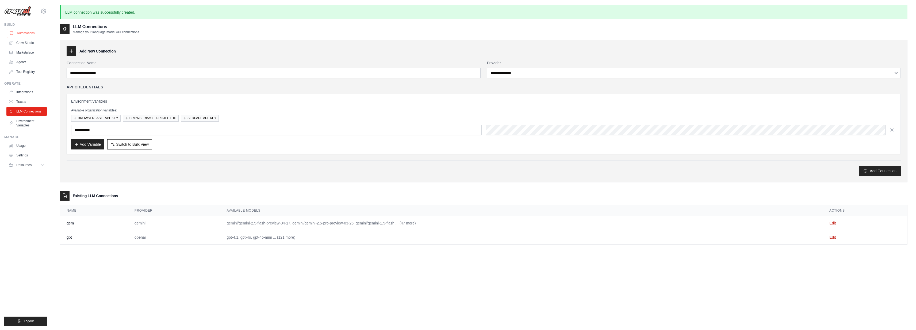
click at [23, 33] on link "Automations" at bounding box center [27, 33] width 40 height 9
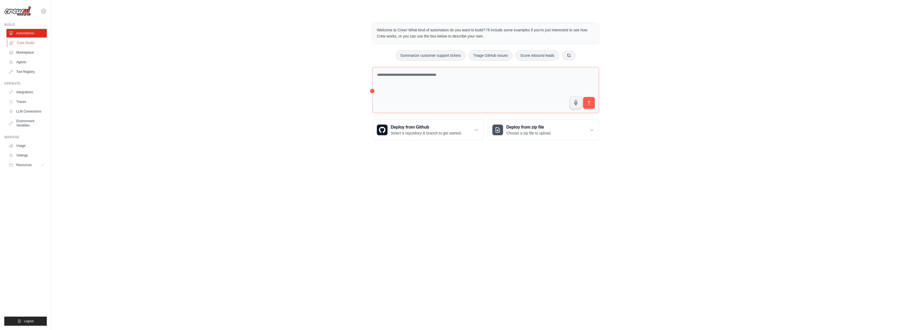
click at [25, 46] on link "Crew Studio" at bounding box center [27, 43] width 40 height 9
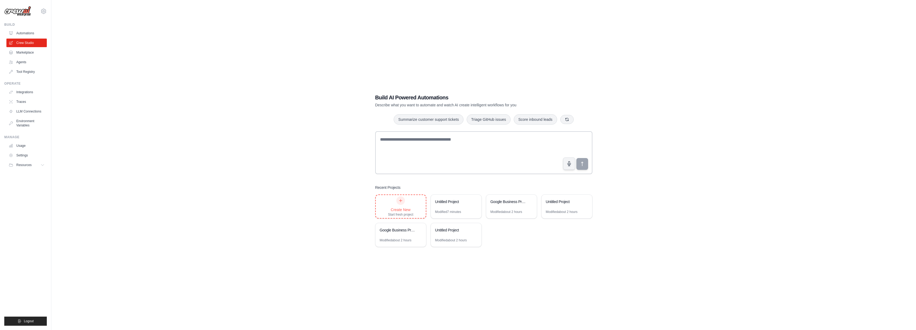
click at [401, 203] on div at bounding box center [400, 200] width 9 height 9
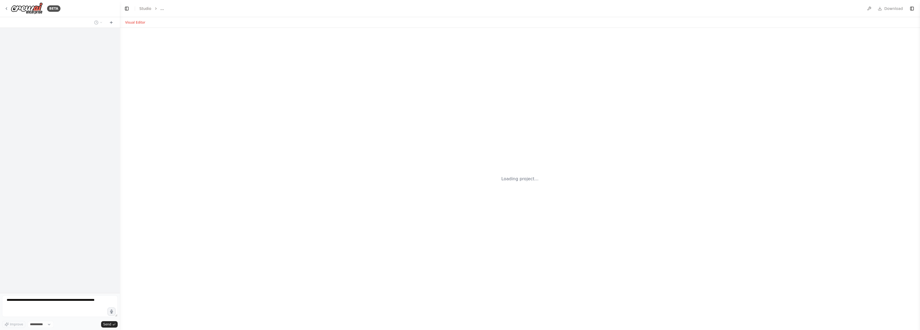
select select "****"
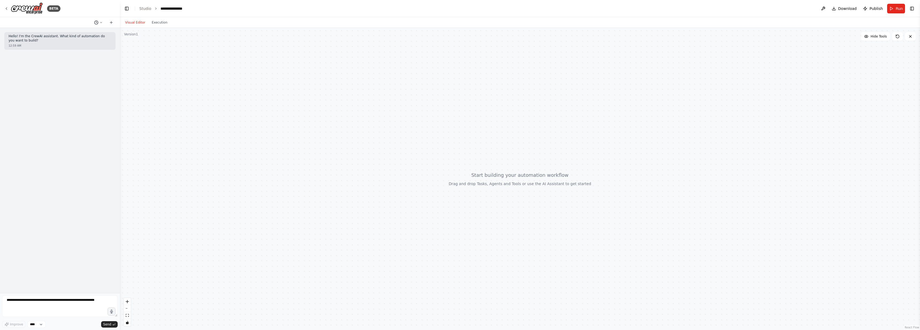
click at [104, 22] on button at bounding box center [98, 22] width 13 height 6
click at [113, 21] on div at bounding box center [60, 165] width 120 height 330
click at [111, 23] on icon at bounding box center [111, 22] width 4 height 4
click at [910, 37] on icon at bounding box center [910, 36] width 2 height 2
click at [824, 8] on button at bounding box center [823, 9] width 9 height 10
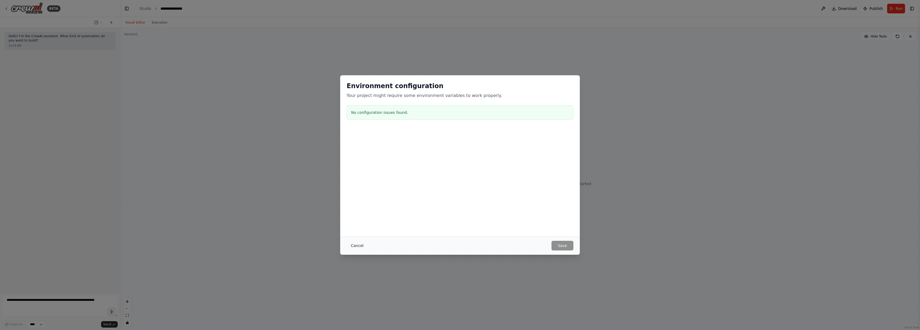
click at [354, 245] on button "Cancel" at bounding box center [357, 245] width 21 height 10
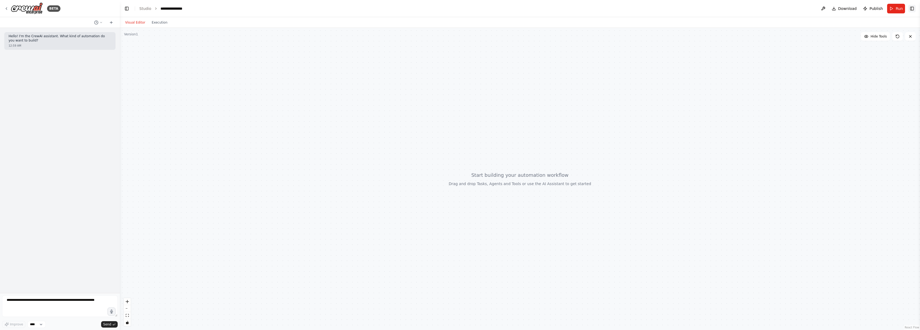
click at [914, 8] on button "Toggle Right Sidebar" at bounding box center [911, 8] width 7 height 7
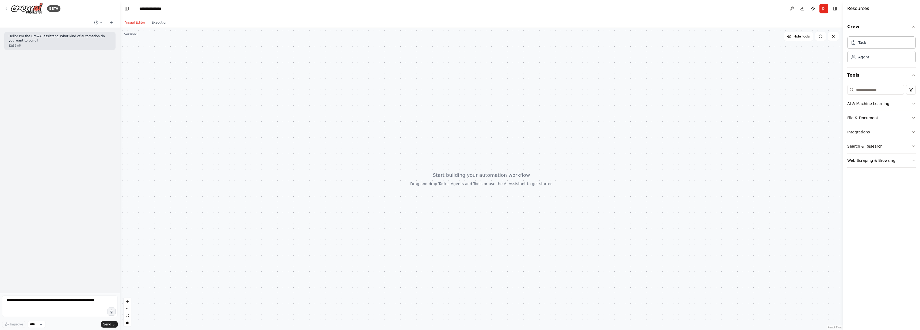
click at [863, 145] on button "Search & Research" at bounding box center [881, 146] width 68 height 14
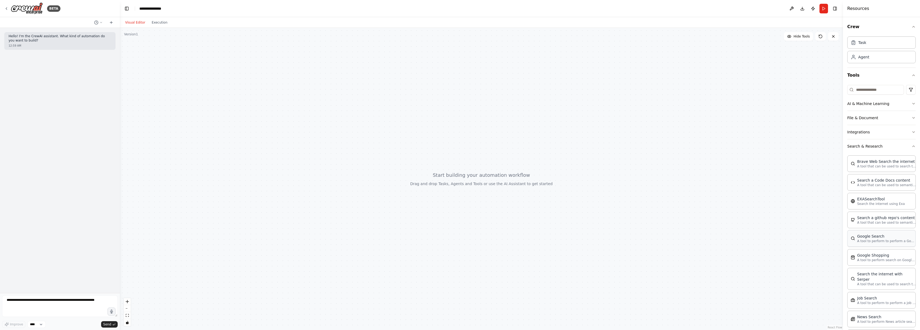
click at [878, 241] on p "A tool to perform to perform a Google search with a search_query." at bounding box center [886, 241] width 59 height 4
drag, startPoint x: 572, startPoint y: 164, endPoint x: 454, endPoint y: 95, distance: 136.6
click at [515, 134] on div "A tool to perform to perform a Google search with a search_query." at bounding box center [541, 138] width 53 height 9
click at [476, 114] on icon at bounding box center [475, 113] width 4 height 4
click at [482, 160] on span "Advanced Options" at bounding box center [476, 161] width 29 height 4
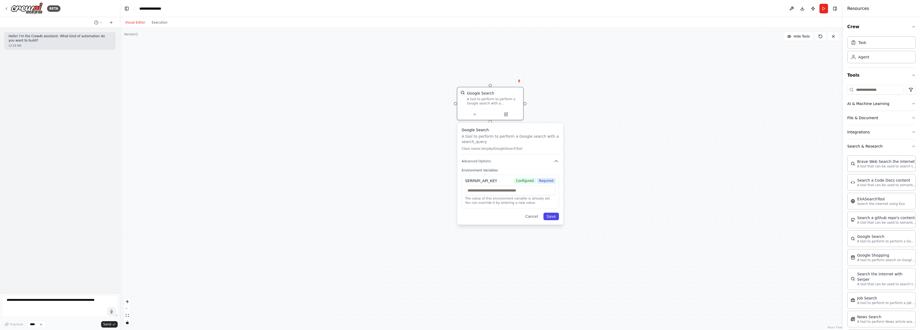
click at [554, 216] on button "Save" at bounding box center [551, 215] width 16 height 7
click at [505, 112] on icon at bounding box center [505, 113] width 3 height 3
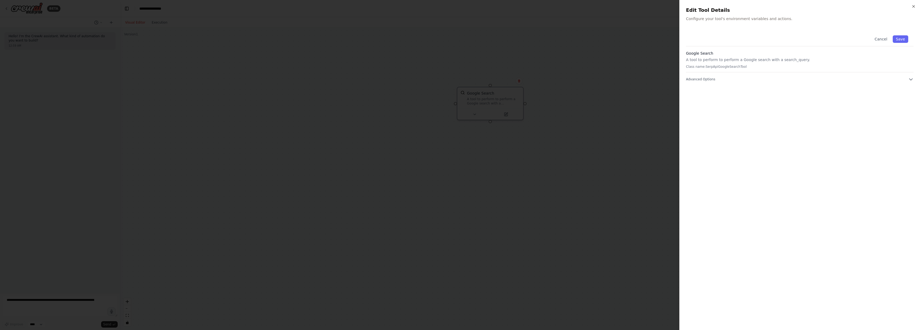
click at [714, 62] on p "A tool to perform to perform a Google search with a search_query." at bounding box center [800, 59] width 228 height 5
click at [615, 68] on div at bounding box center [460, 165] width 920 height 330
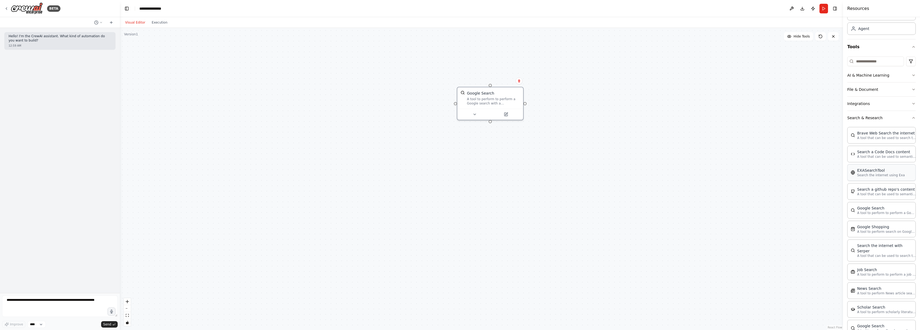
scroll to position [33, 0]
click at [159, 24] on button "Execution" at bounding box center [159, 22] width 22 height 6
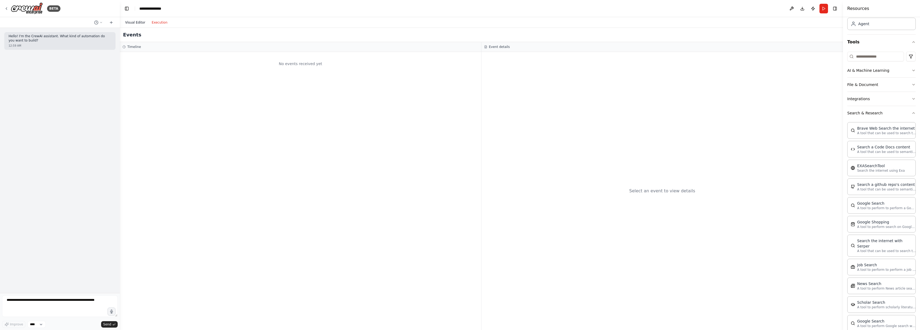
click at [136, 25] on button "Visual Editor" at bounding box center [135, 22] width 26 height 6
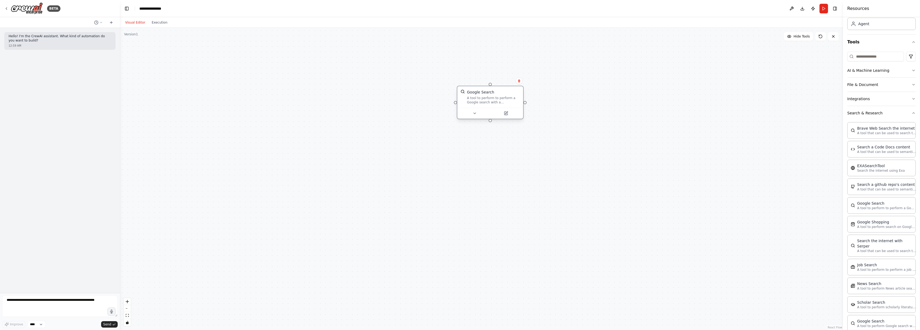
click at [501, 98] on div "A tool to perform to perform a Google search with a search_query." at bounding box center [493, 100] width 53 height 9
click at [814, 9] on button "Publish" at bounding box center [813, 9] width 9 height 10
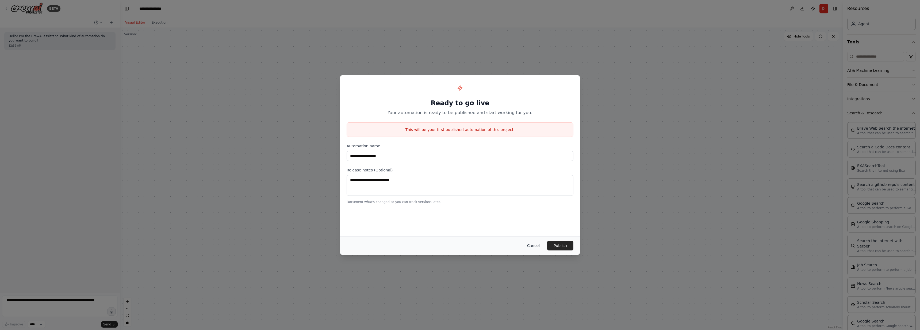
click at [537, 243] on button "Cancel" at bounding box center [533, 245] width 21 height 10
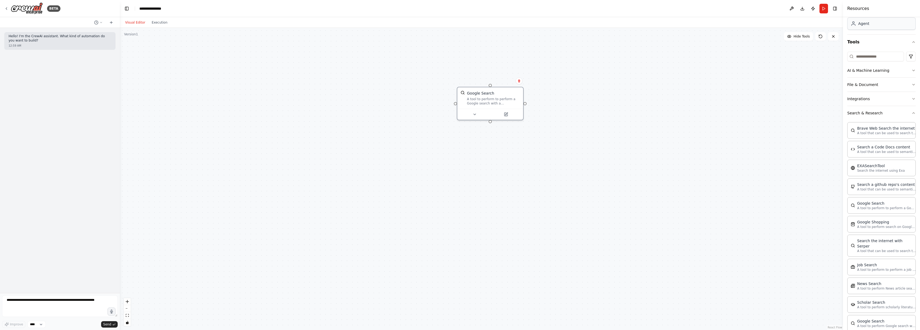
click at [859, 24] on div "Agent" at bounding box center [863, 23] width 11 height 5
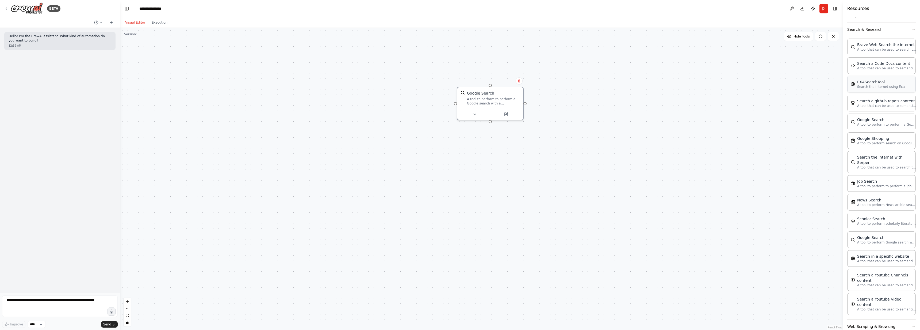
scroll to position [118, 0]
click at [101, 21] on icon at bounding box center [100, 22] width 3 height 3
click at [101, 21] on div at bounding box center [60, 165] width 120 height 330
click at [36, 323] on select "****" at bounding box center [37, 323] width 18 height 7
click at [64, 303] on textarea at bounding box center [60, 305] width 116 height 21
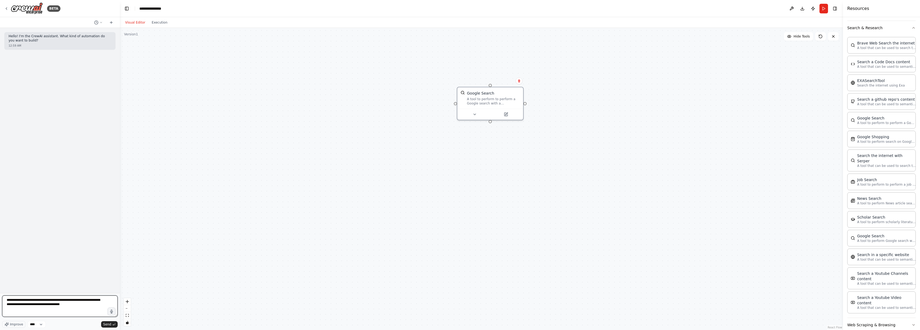
paste textarea "**********"
type textarea "**********"
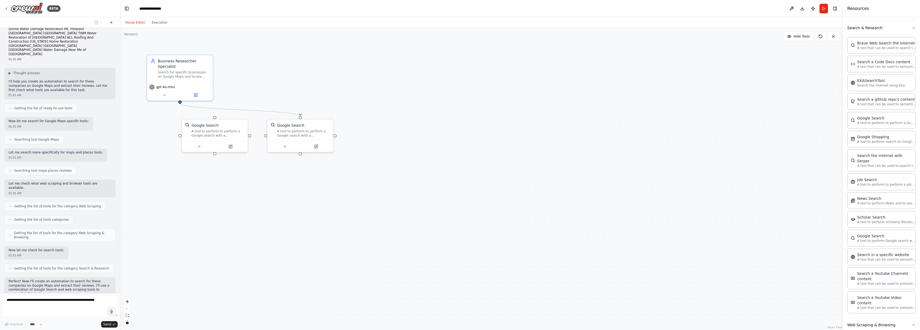
scroll to position [83, 0]
click at [163, 92] on icon at bounding box center [164, 94] width 4 height 4
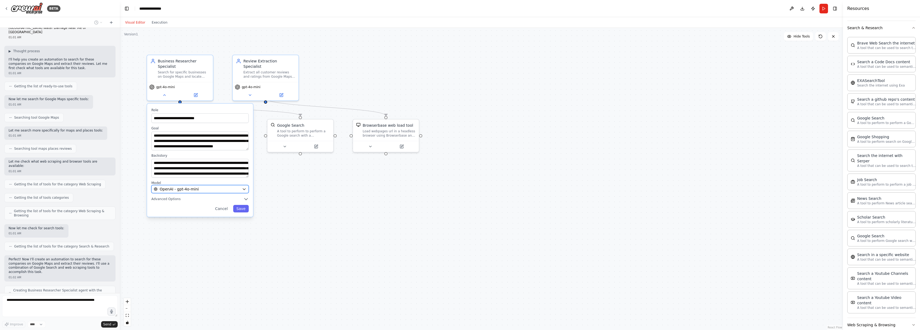
click at [173, 189] on span "OpenAI - gpt-4o-mini" at bounding box center [179, 188] width 39 height 5
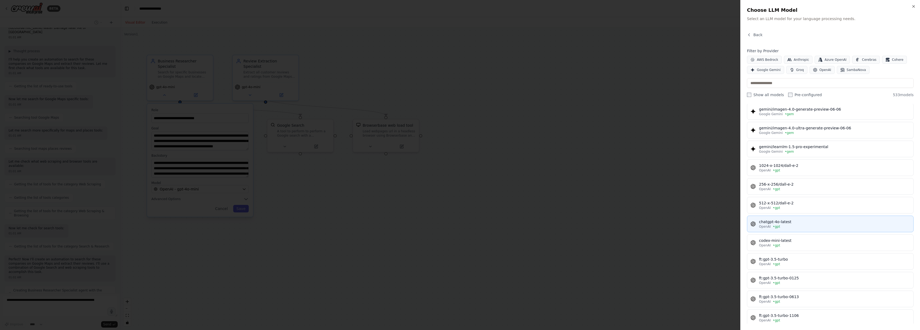
scroll to position [132, 0]
click at [864, 225] on div "OpenAI • gpt" at bounding box center [834, 226] width 151 height 4
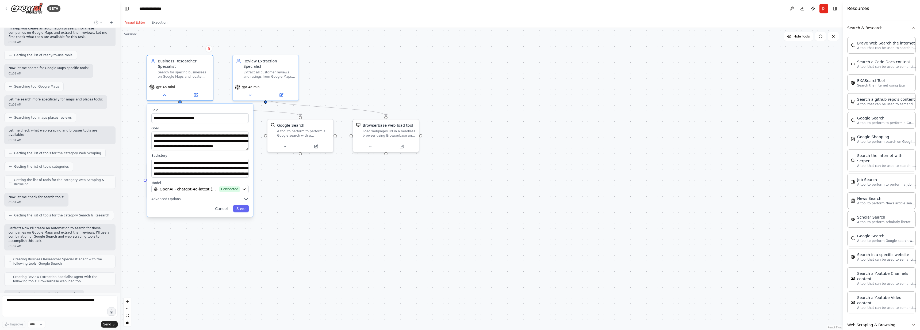
click at [206, 157] on label "Backstory" at bounding box center [199, 155] width 97 height 4
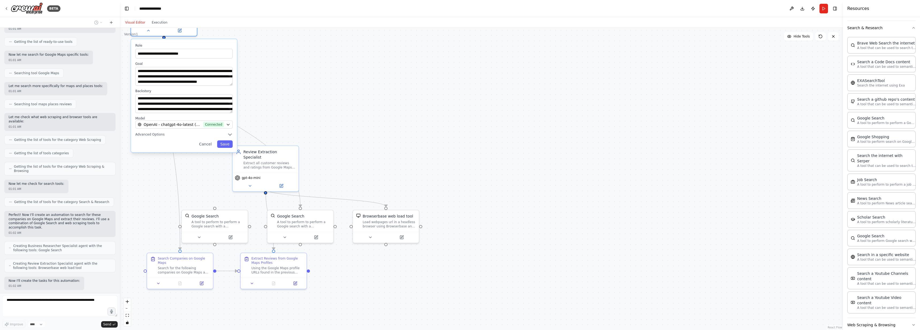
scroll to position [177, 0]
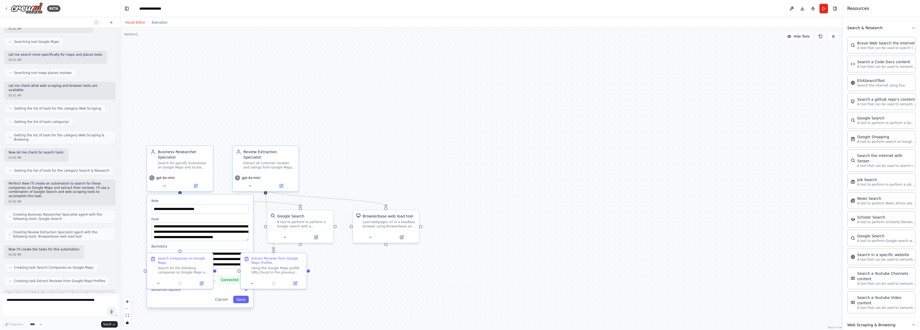
drag, startPoint x: 222, startPoint y: 107, endPoint x: 205, endPoint y: 41, distance: 67.7
click at [205, 41] on div ".deletable-edge-delete-btn { width: 20px; height: 20px; border: 0px solid #ffff…" at bounding box center [481, 179] width 723 height 302
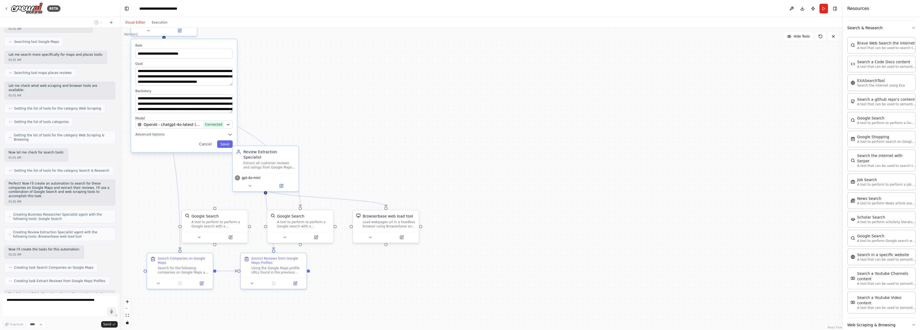
scroll to position [190, 0]
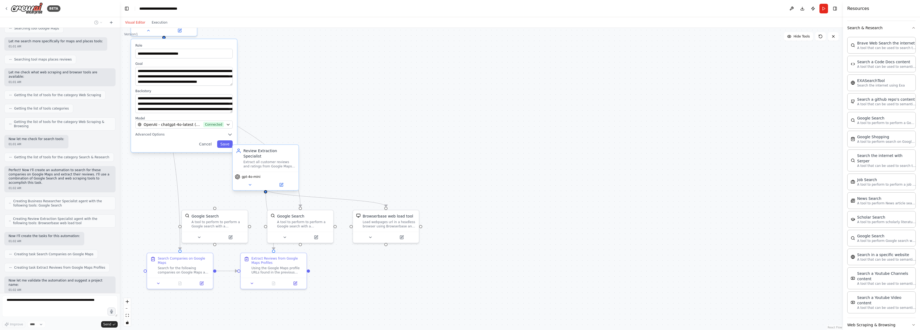
click at [261, 160] on div "Extract all customer reviews and ratings from Google Maps business profiles usi…" at bounding box center [269, 164] width 52 height 9
click at [247, 181] on button at bounding box center [250, 184] width 30 height 6
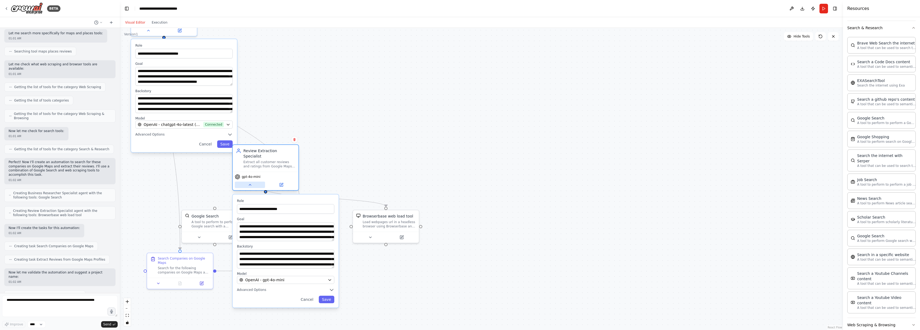
click at [247, 181] on button at bounding box center [250, 184] width 30 height 6
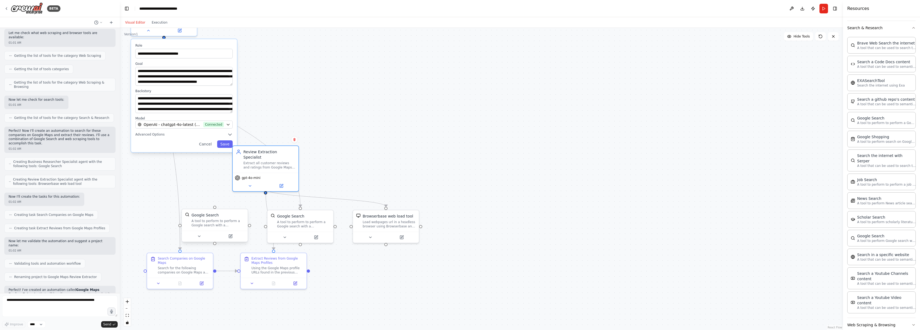
click at [213, 225] on div "A tool to perform to perform a Google search with a search_query." at bounding box center [218, 223] width 53 height 9
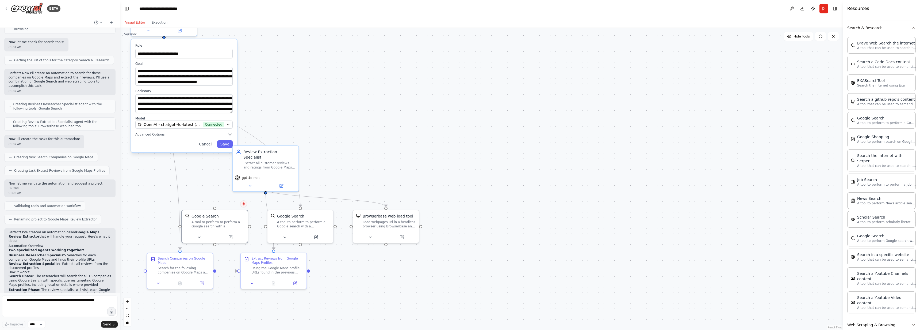
click at [244, 205] on icon at bounding box center [243, 203] width 3 height 3
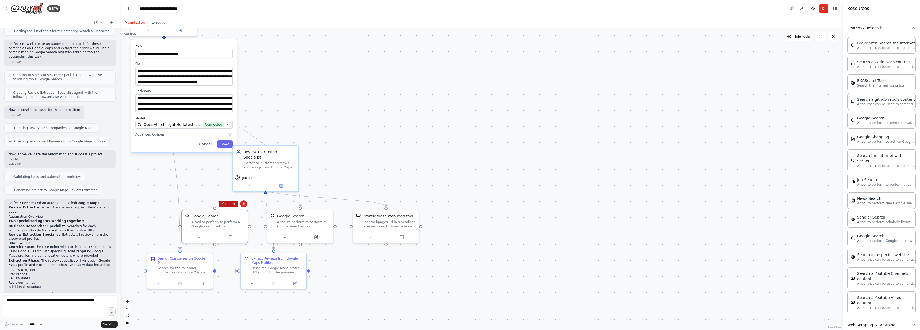
click at [233, 202] on button "Confirm" at bounding box center [228, 203] width 19 height 6
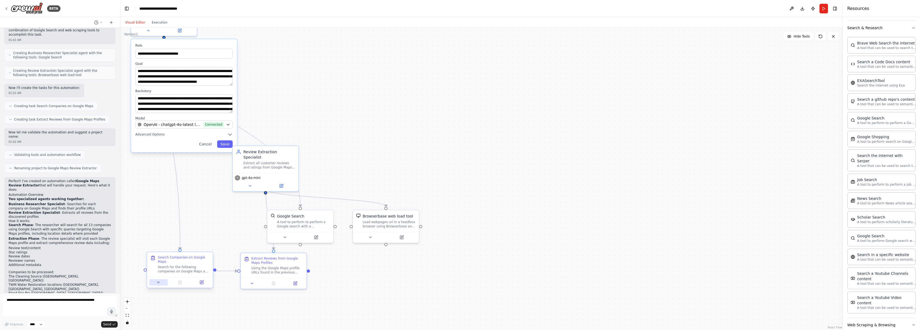
scroll to position [342, 0]
click at [159, 282] on icon at bounding box center [158, 282] width 4 height 4
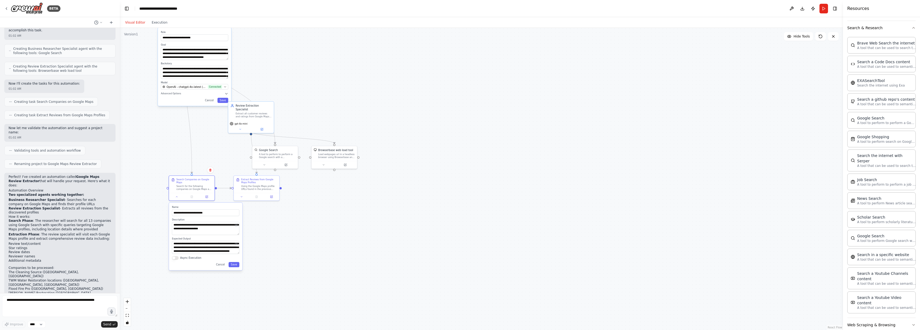
drag, startPoint x: 217, startPoint y: 259, endPoint x: 223, endPoint y: 182, distance: 78.1
click at [223, 182] on div ".deletable-edge-delete-btn { width: 20px; height: 20px; border: 0px solid #ffff…" at bounding box center [481, 179] width 723 height 302
drag, startPoint x: 198, startPoint y: 250, endPoint x: 197, endPoint y: 257, distance: 6.7
click at [197, 258] on div "**********" at bounding box center [205, 235] width 73 height 67
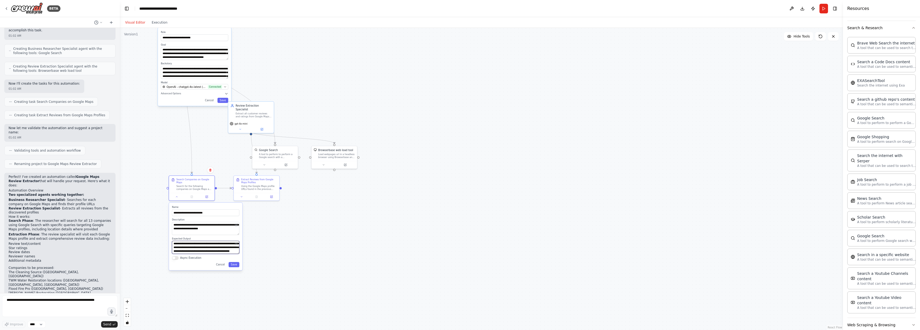
click at [198, 252] on textarea "**********" at bounding box center [205, 246] width 67 height 13
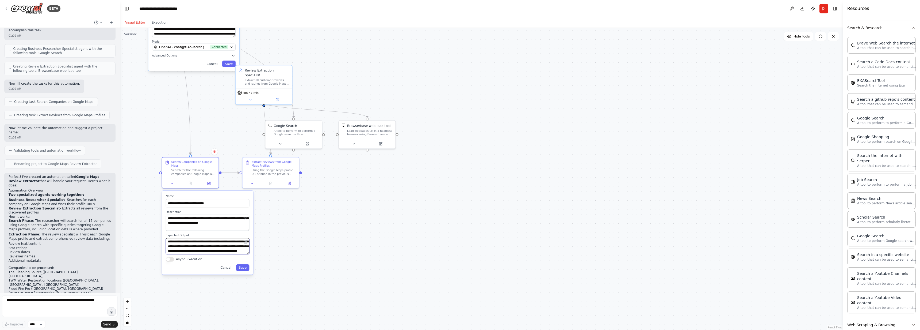
scroll to position [0, 0]
click at [200, 246] on textarea "**********" at bounding box center [208, 246] width 84 height 16
click at [276, 164] on div "Extract Reviews from Google Maps Profiles" at bounding box center [274, 162] width 45 height 7
click at [250, 181] on button at bounding box center [252, 182] width 16 height 6
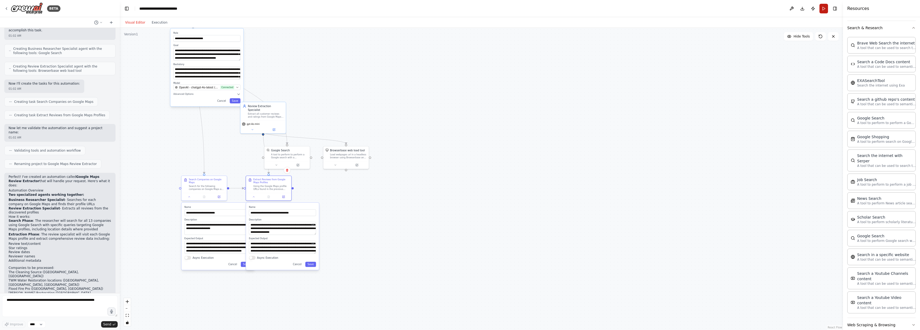
click at [822, 9] on button "Run" at bounding box center [824, 9] width 9 height 10
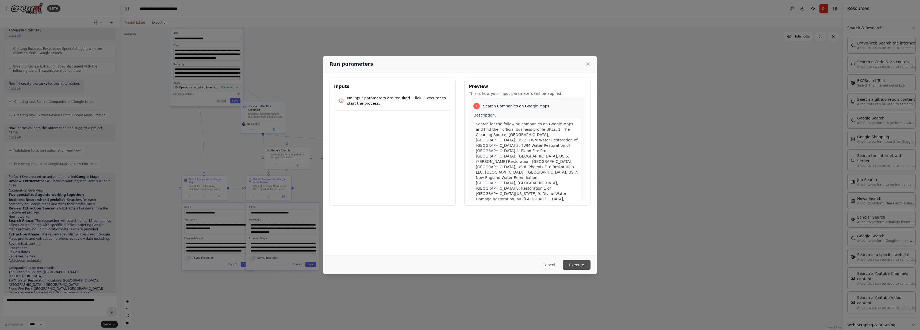
click at [572, 263] on button "Execute" at bounding box center [577, 265] width 28 height 10
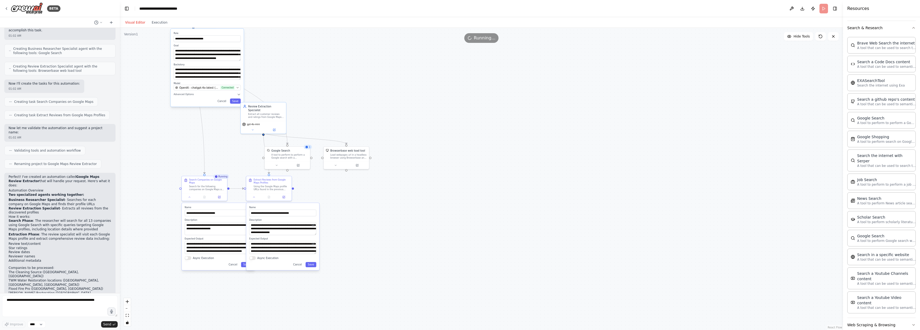
drag, startPoint x: 587, startPoint y: 243, endPoint x: 674, endPoint y: 346, distance: 134.0
click at [674, 329] on html "BETA Hello! I'm the CrewAI assistant. What kind of automation do you want to bu…" at bounding box center [460, 165] width 920 height 330
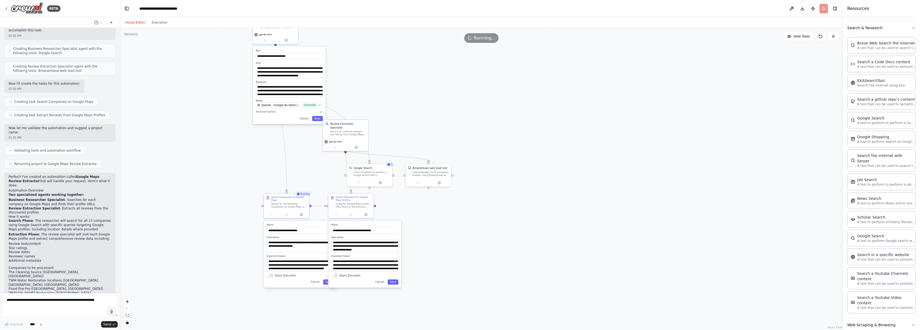
drag, startPoint x: 446, startPoint y: 181, endPoint x: 438, endPoint y: 85, distance: 96.6
click at [438, 85] on div ".deletable-edge-delete-btn { width: 20px; height: 20px; border: 0px solid #ffff…" at bounding box center [481, 179] width 723 height 302
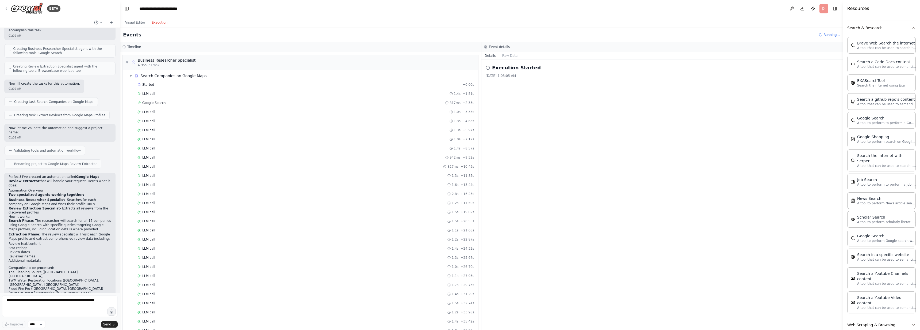
click at [159, 24] on button "Execution" at bounding box center [159, 22] width 22 height 6
click at [141, 316] on div "Global Events" at bounding box center [148, 317] width 26 height 5
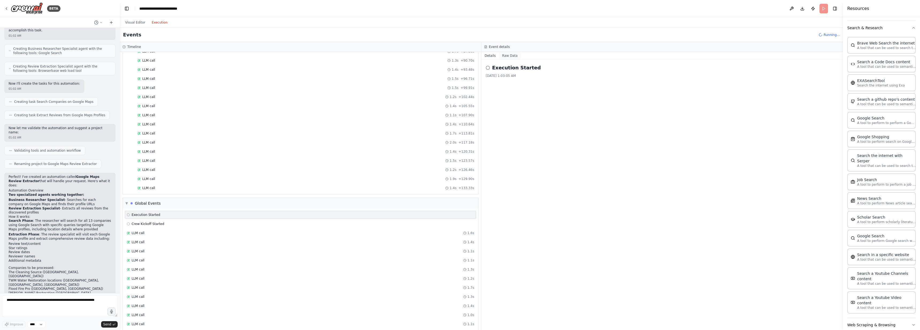
click at [508, 55] on button "Raw Data" at bounding box center [510, 55] width 22 height 7
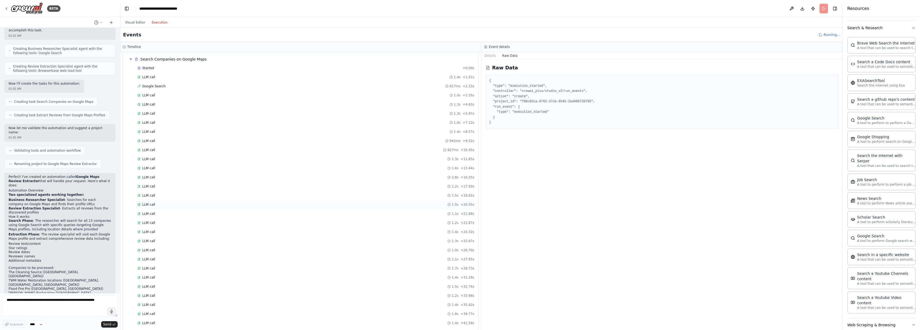
scroll to position [0, 0]
click at [167, 60] on div "Business Researcher Specialist" at bounding box center [167, 60] width 58 height 5
click at [127, 22] on button "Visual Editor" at bounding box center [135, 22] width 26 height 6
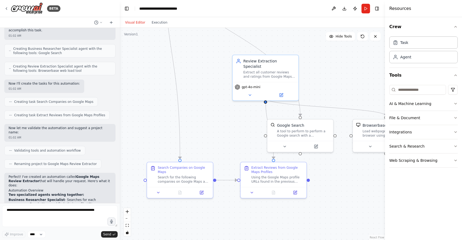
scroll to position [342, 0]
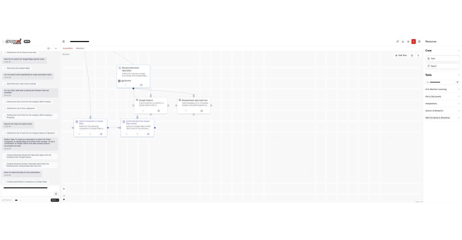
scroll to position [157, 0]
